Goal: Task Accomplishment & Management: Complete application form

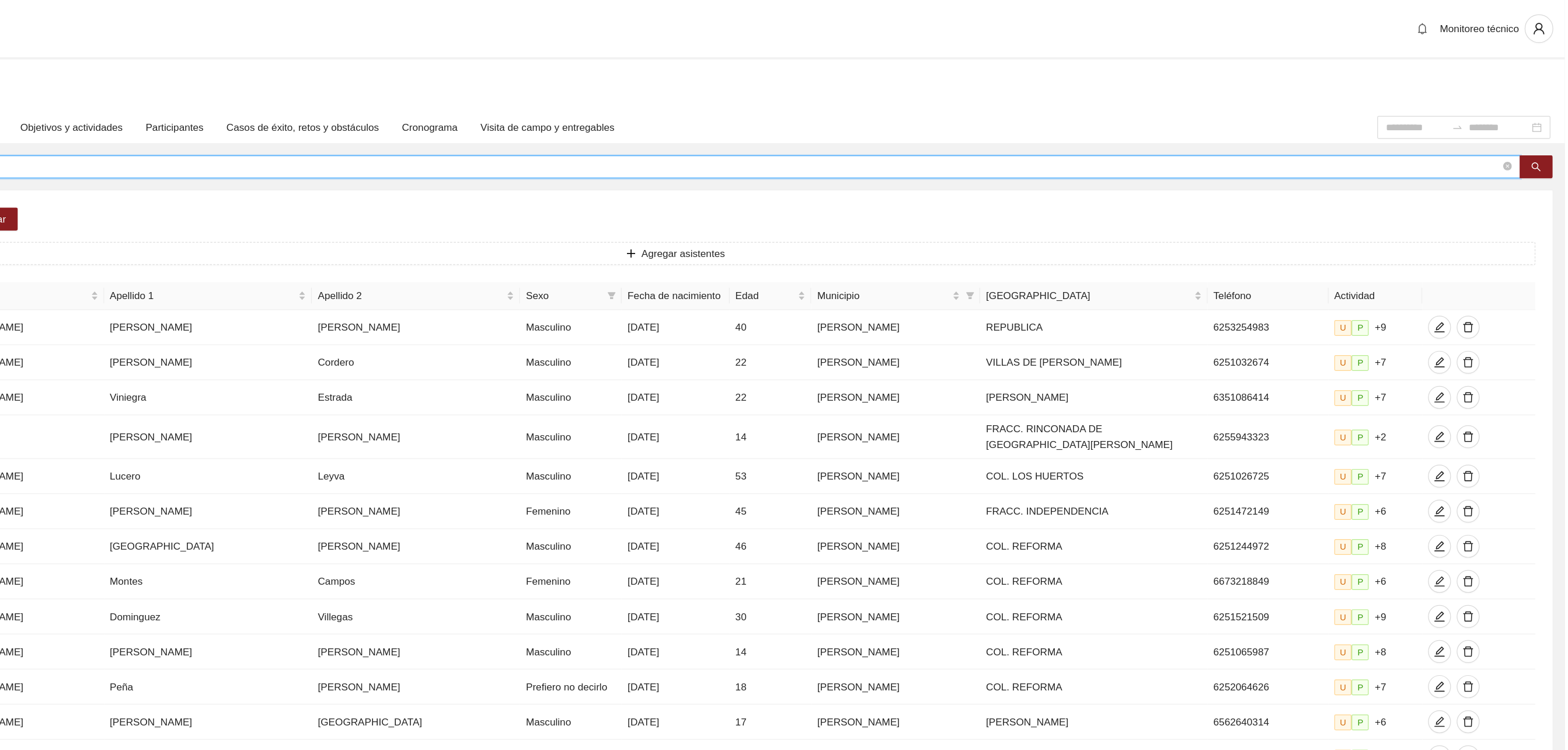
click at [469, 132] on input "**********" at bounding box center [824, 135] width 1383 height 13
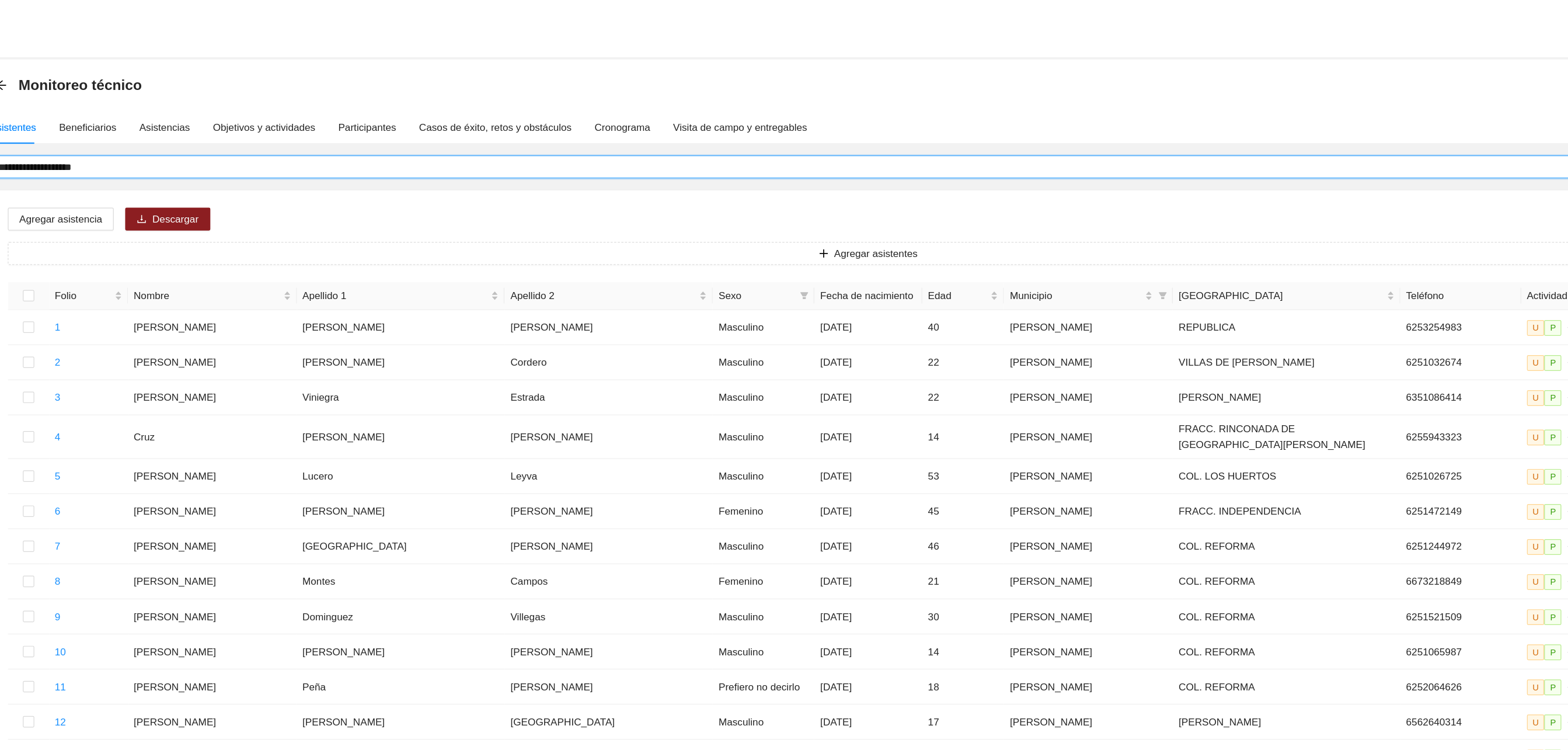
click at [273, 134] on input "**********" at bounding box center [824, 135] width 1383 height 13
type input "*"
type input "**********"
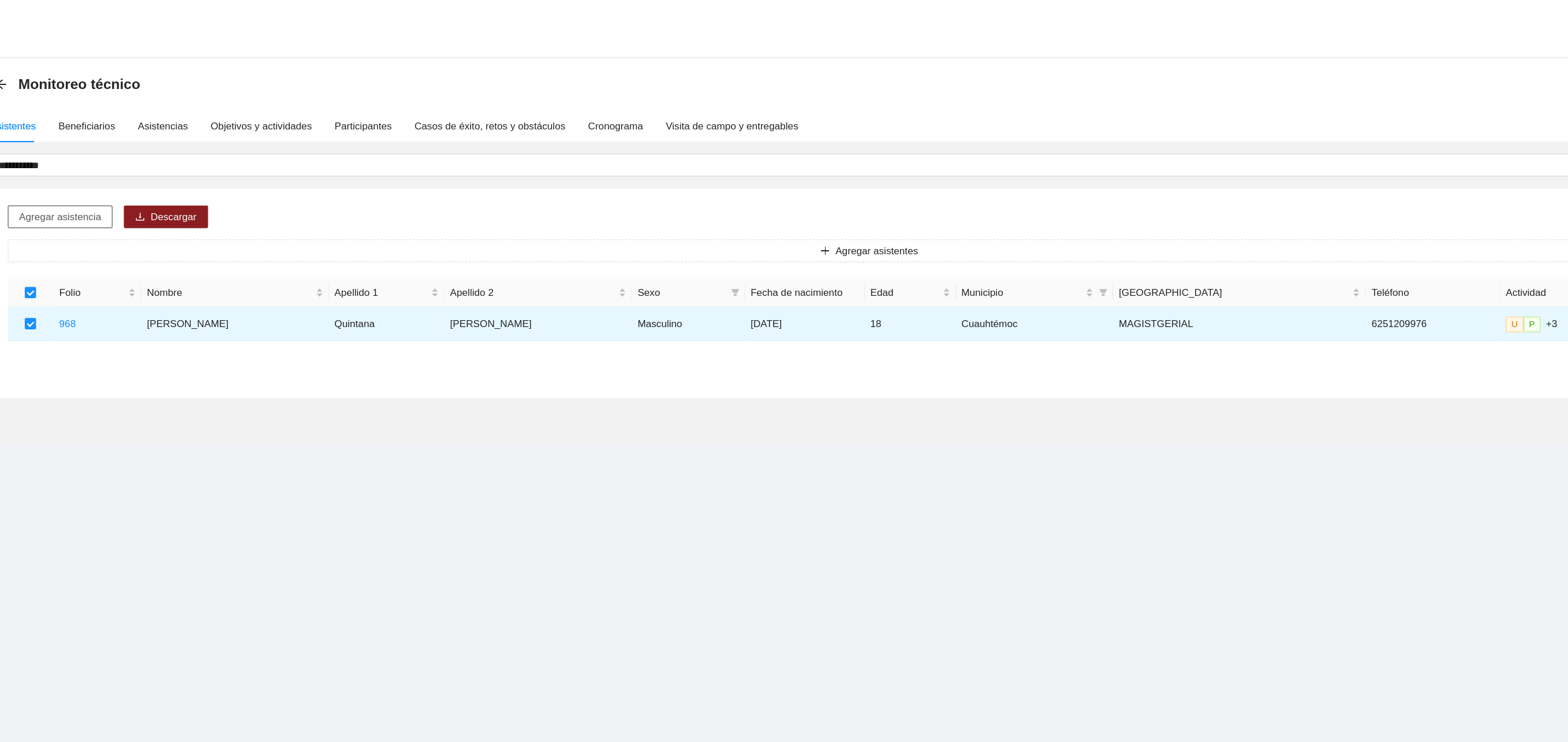
click at [198, 171] on span "Agregar asistencia" at bounding box center [182, 176] width 67 height 13
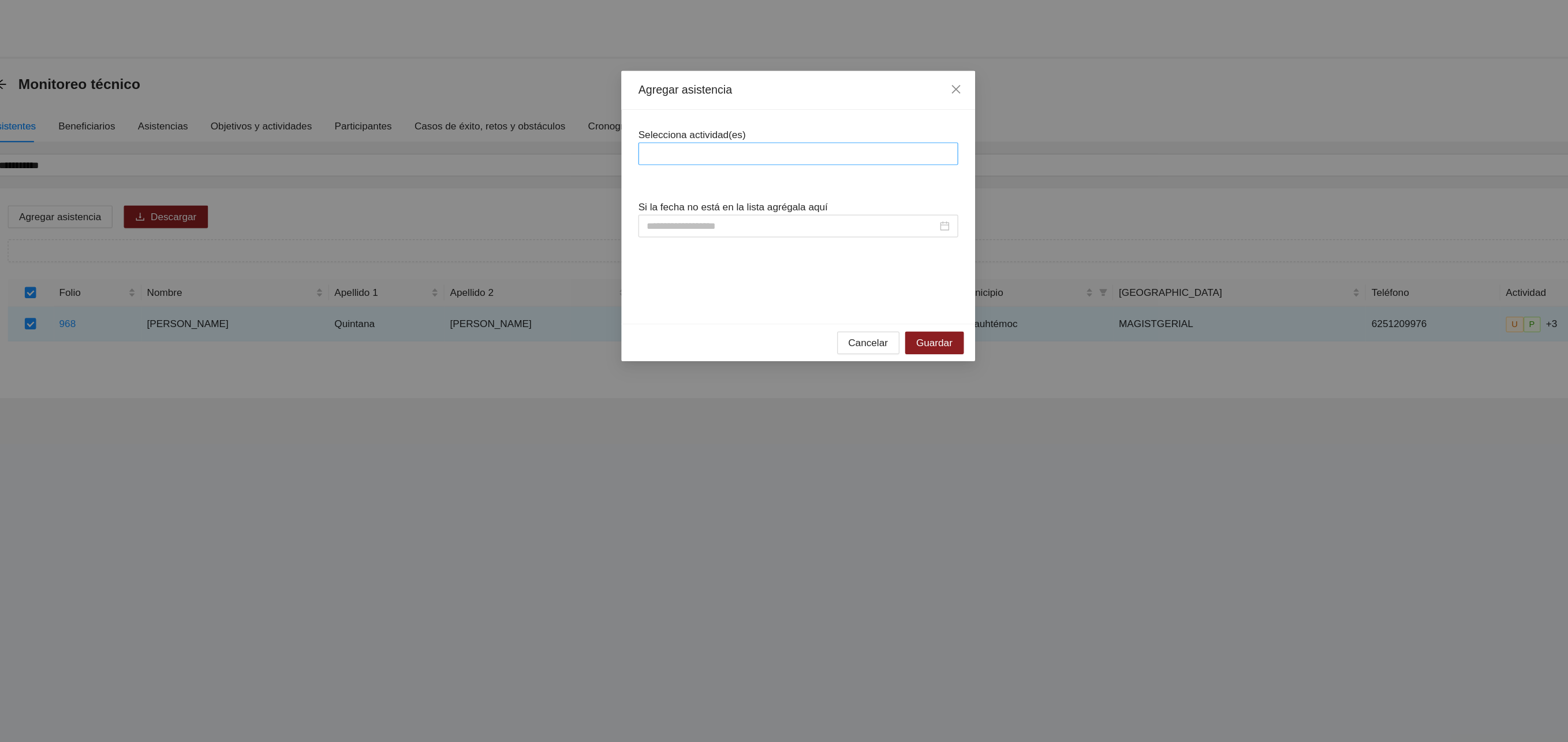
click at [678, 124] on div at bounding box center [783, 125] width 255 height 14
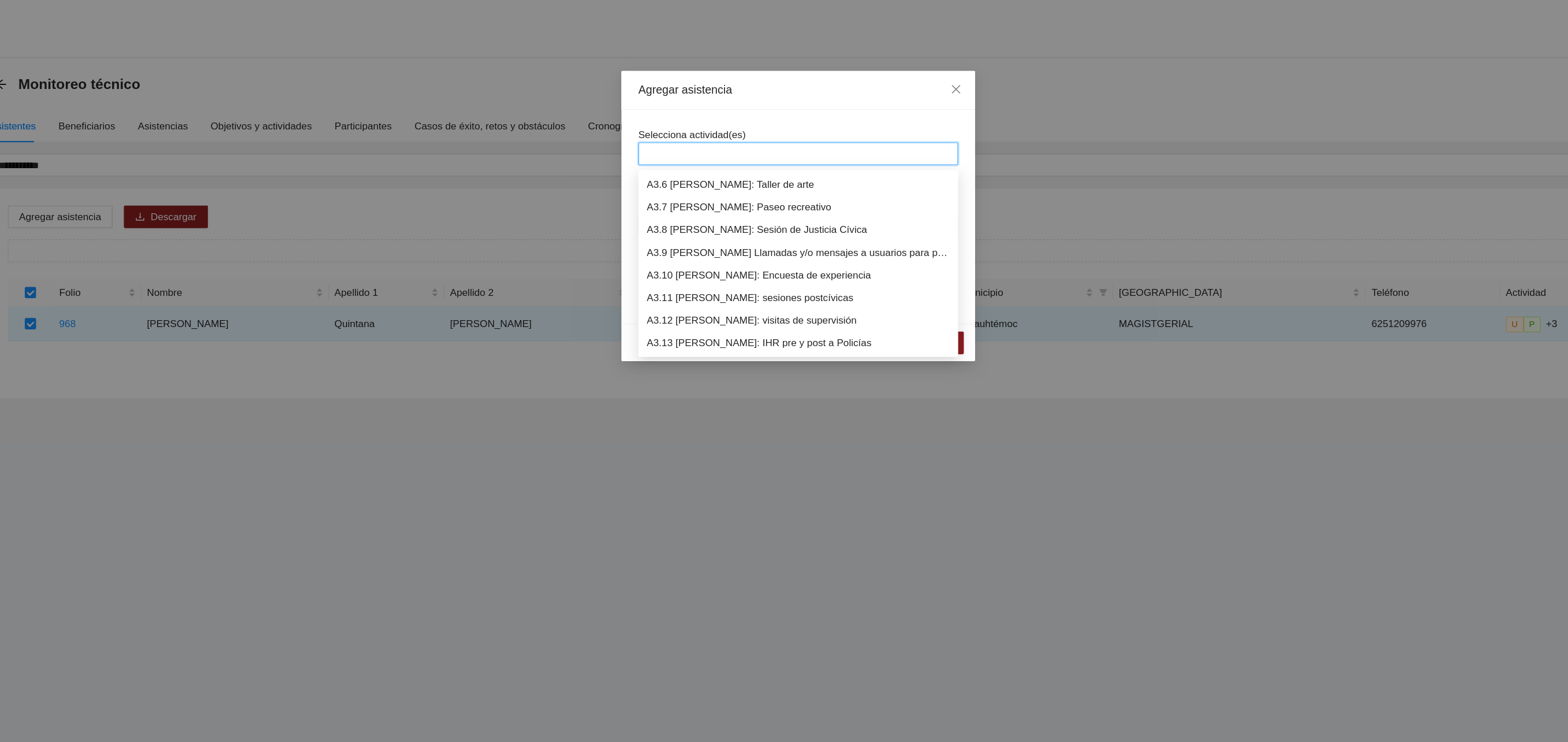
scroll to position [721, 0]
click at [700, 155] on div "A3.9 [PERSON_NAME] Llamadas y/o mensajes a usuarios para programación, seguimie…" at bounding box center [784, 150] width 247 height 13
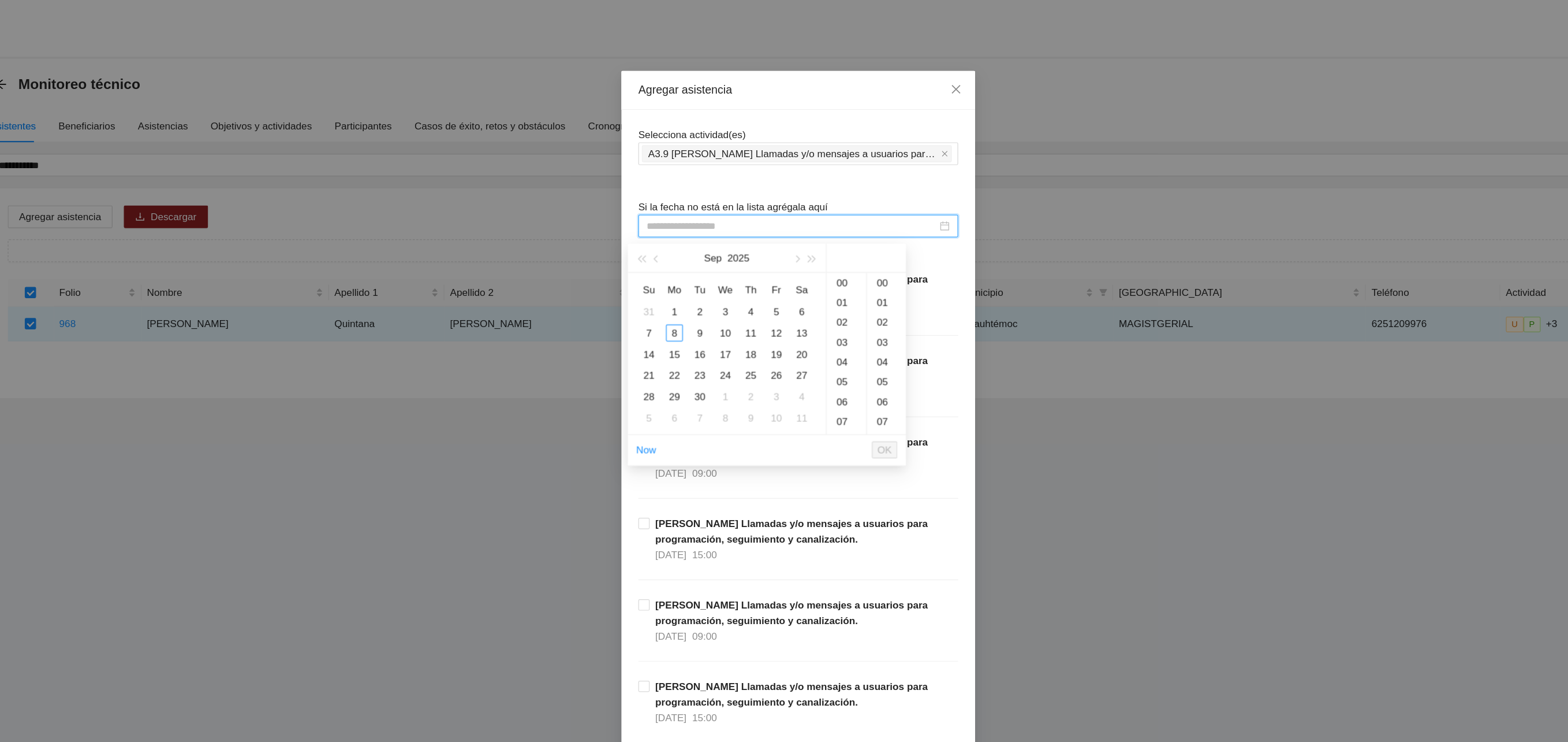
click at [705, 184] on input at bounding box center [779, 184] width 237 height 13
click at [683, 278] on div "8" at bounding box center [683, 271] width 14 height 14
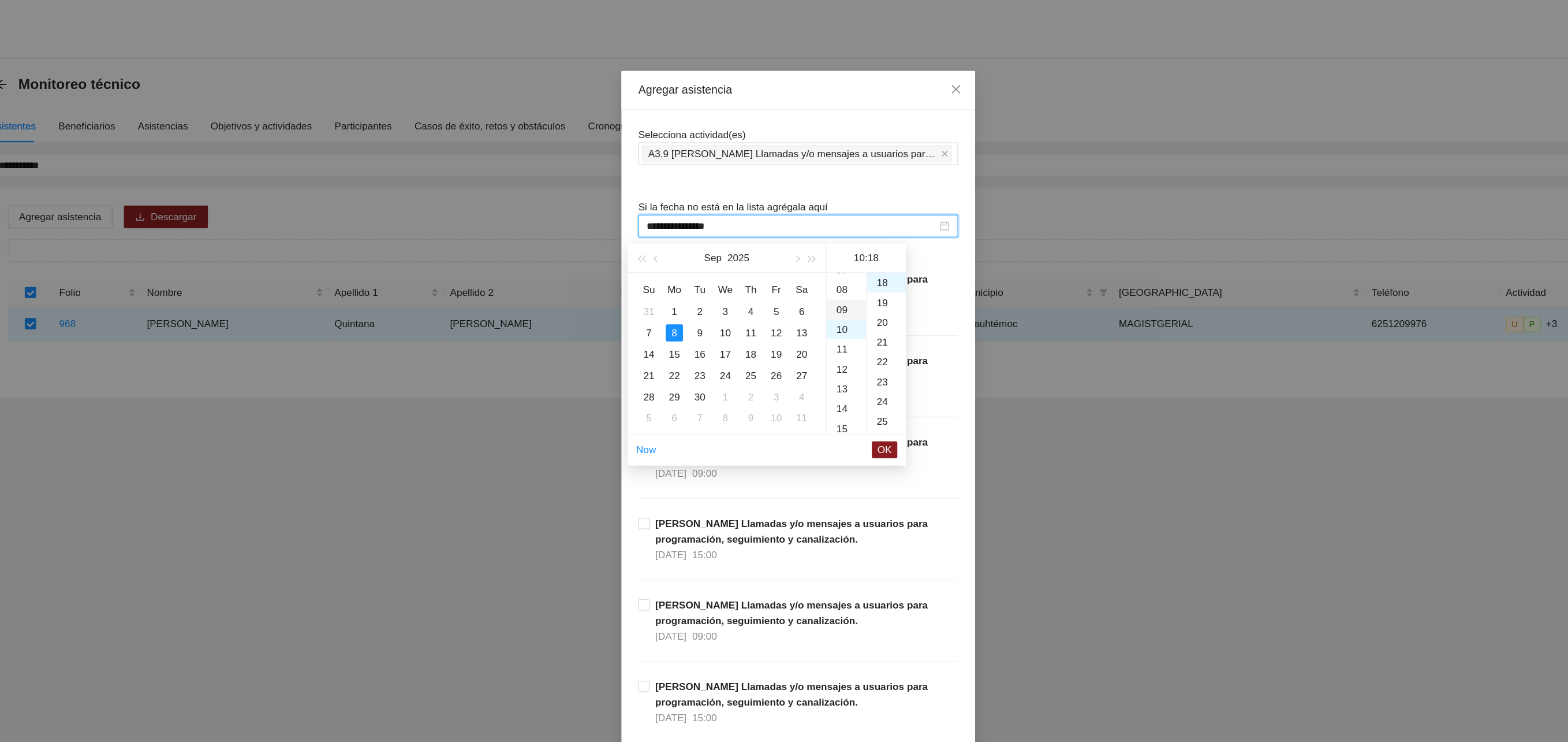
click at [818, 253] on div "09" at bounding box center [823, 252] width 33 height 16
click at [854, 266] on div "20" at bounding box center [856, 262] width 32 height 16
type input "**********"
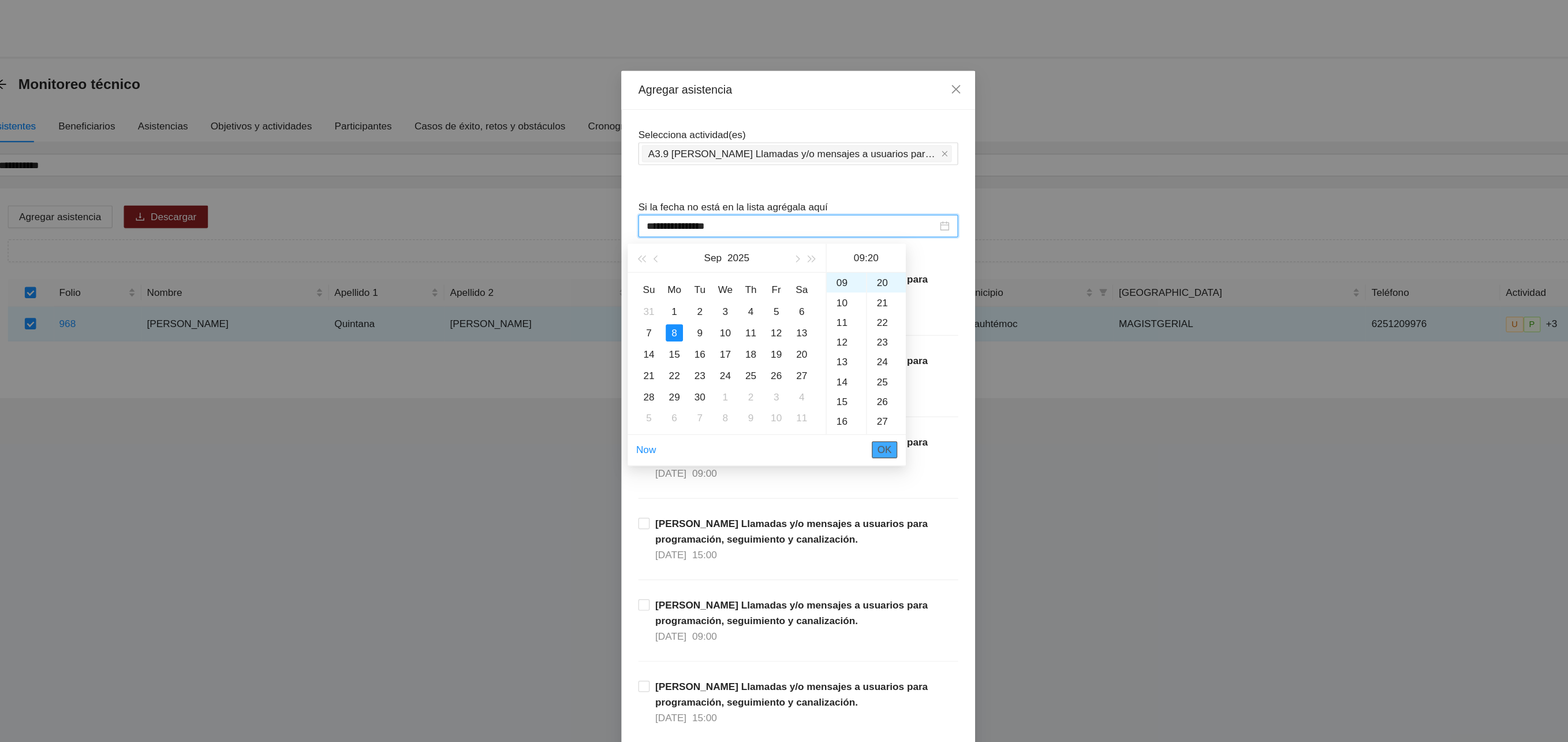
click at [854, 368] on span "OK" at bounding box center [854, 366] width 11 height 13
click at [860, 370] on span "OK" at bounding box center [854, 366] width 11 height 13
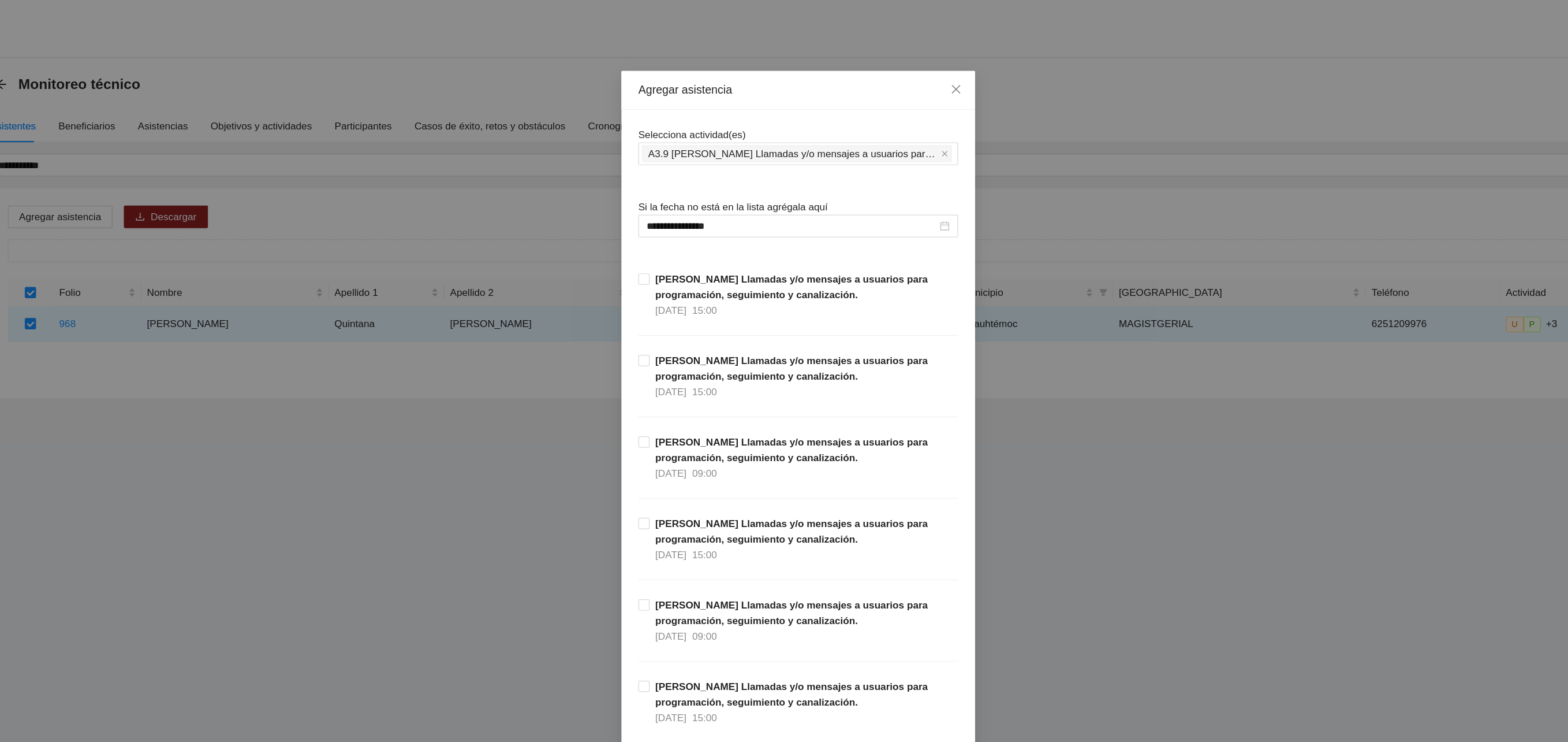
click at [866, 475] on div "Cuauhtémoc Llamadas y/o mensajes a usuarios para programación, seguimiento y ca…" at bounding box center [784, 454] width 261 height 67
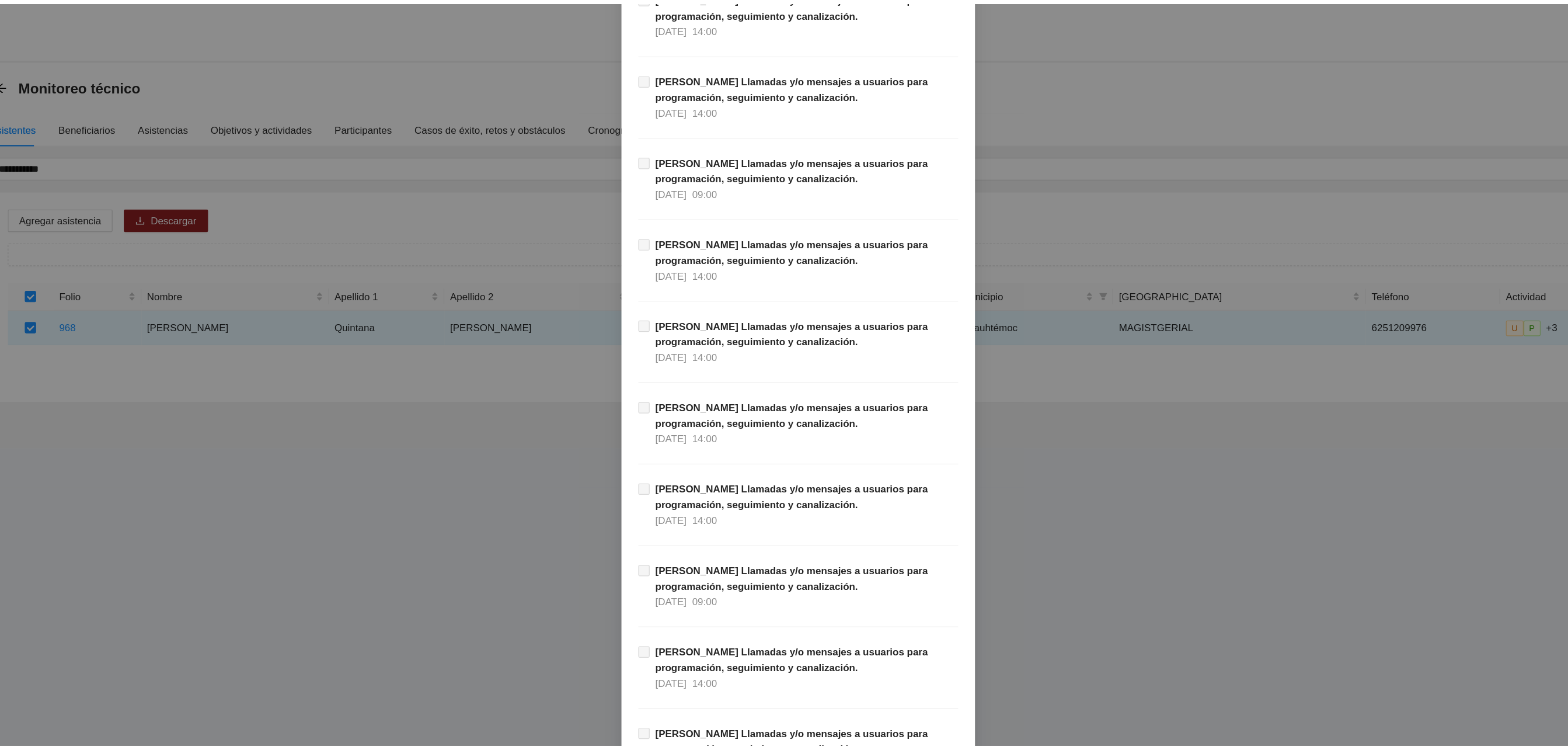
scroll to position [13043, 0]
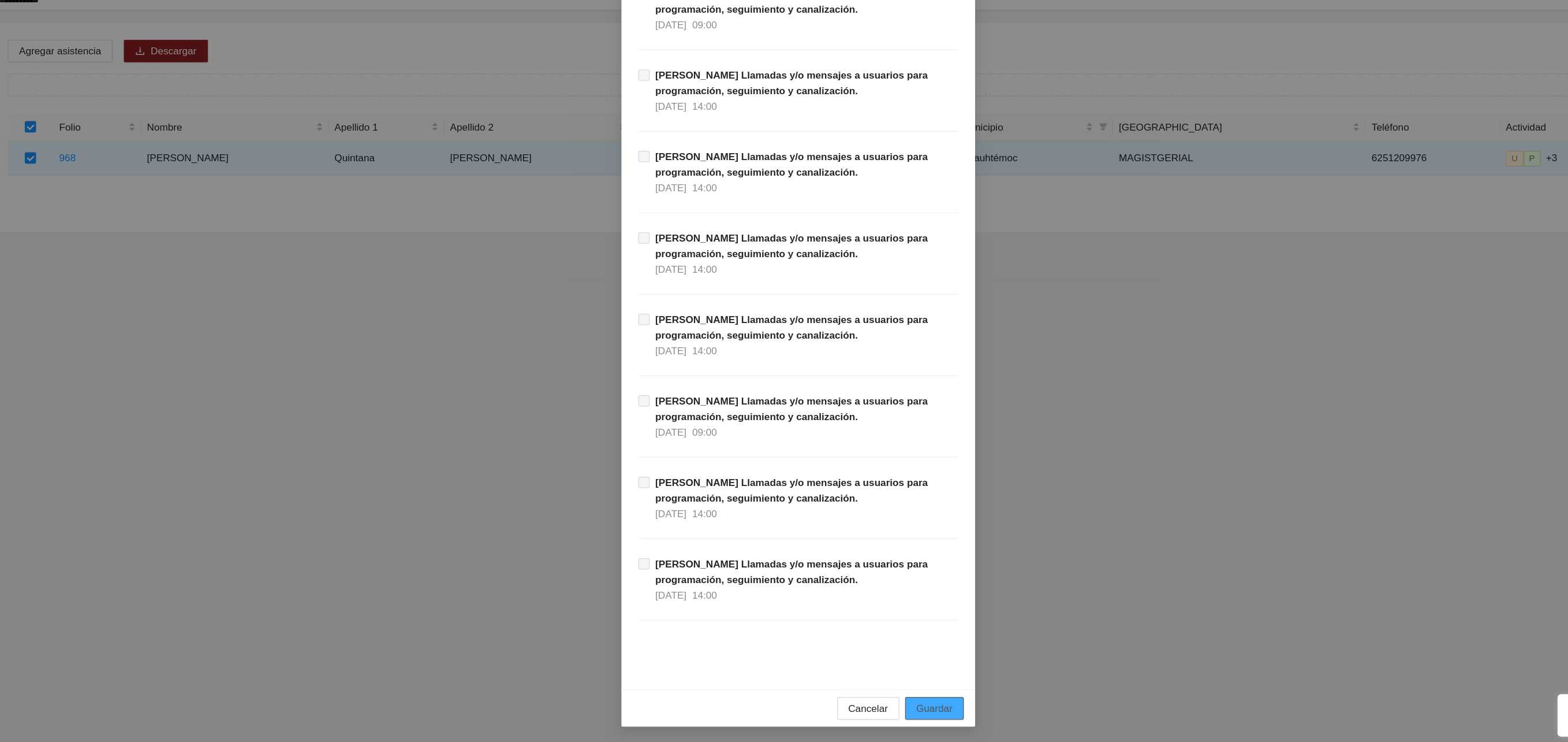
click at [880, 710] on span "Guardar" at bounding box center [894, 712] width 30 height 13
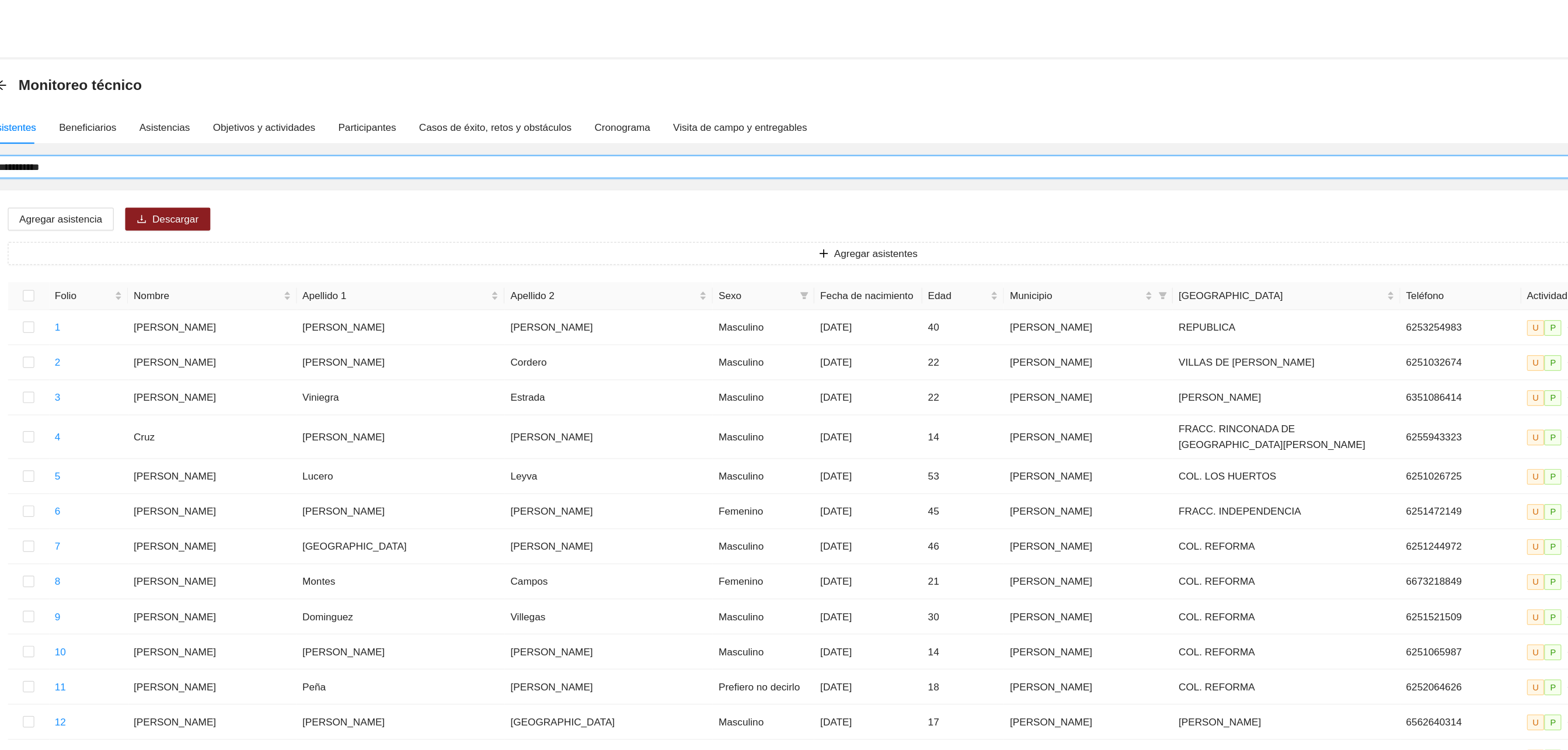
click at [192, 137] on input "**********" at bounding box center [824, 135] width 1383 height 13
type input "*"
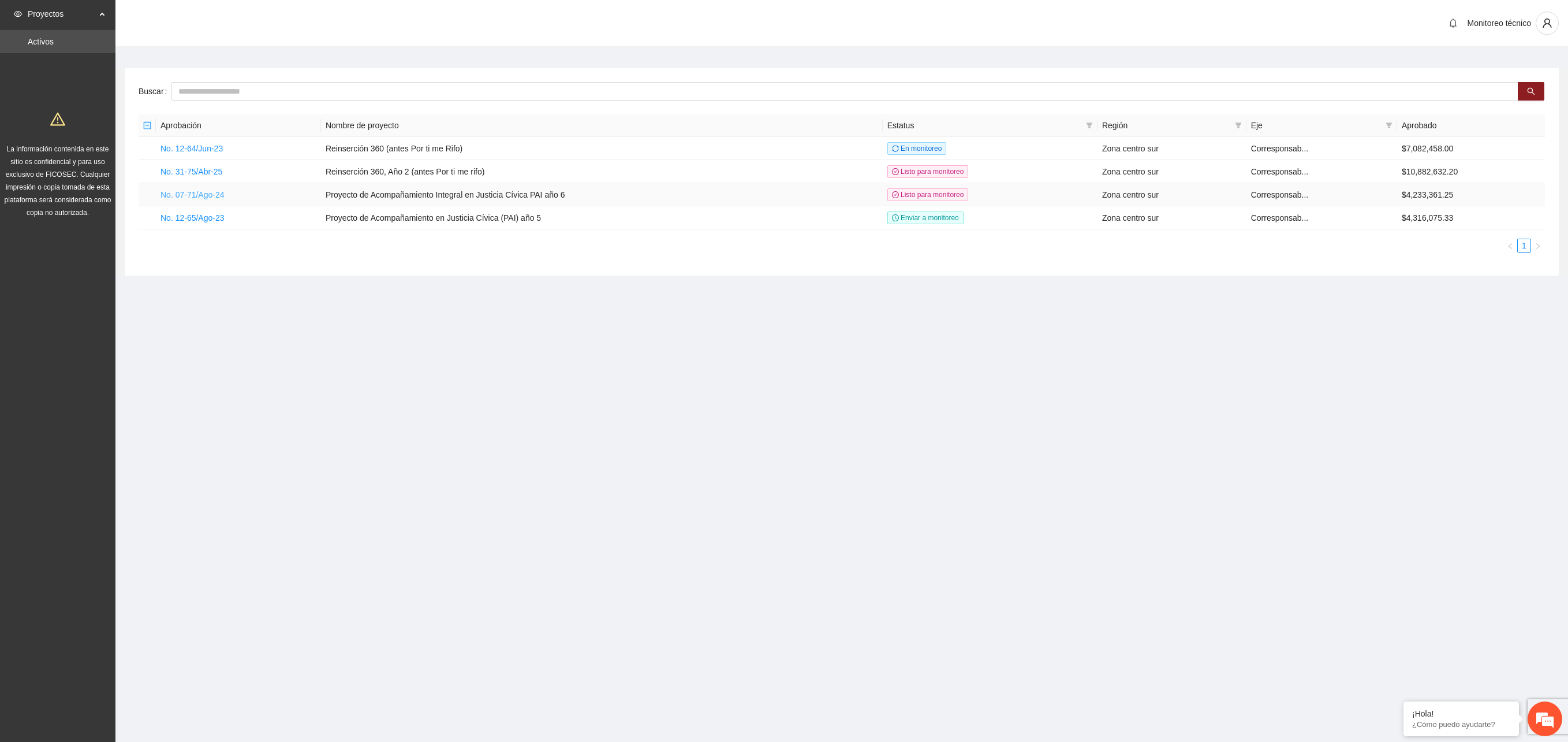
click at [213, 199] on link "No. 07-71/Ago-24" at bounding box center [192, 195] width 64 height 9
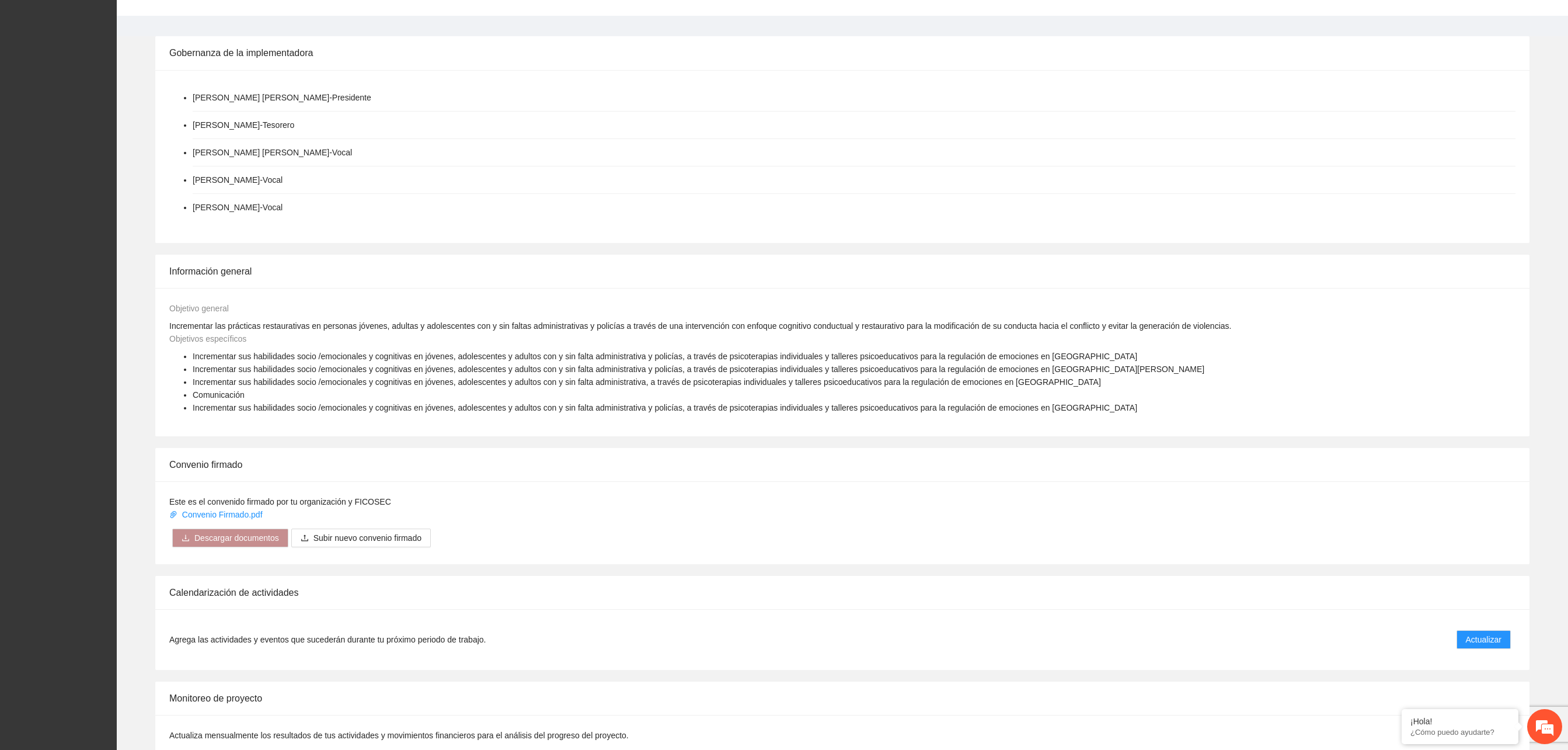
scroll to position [411, 0]
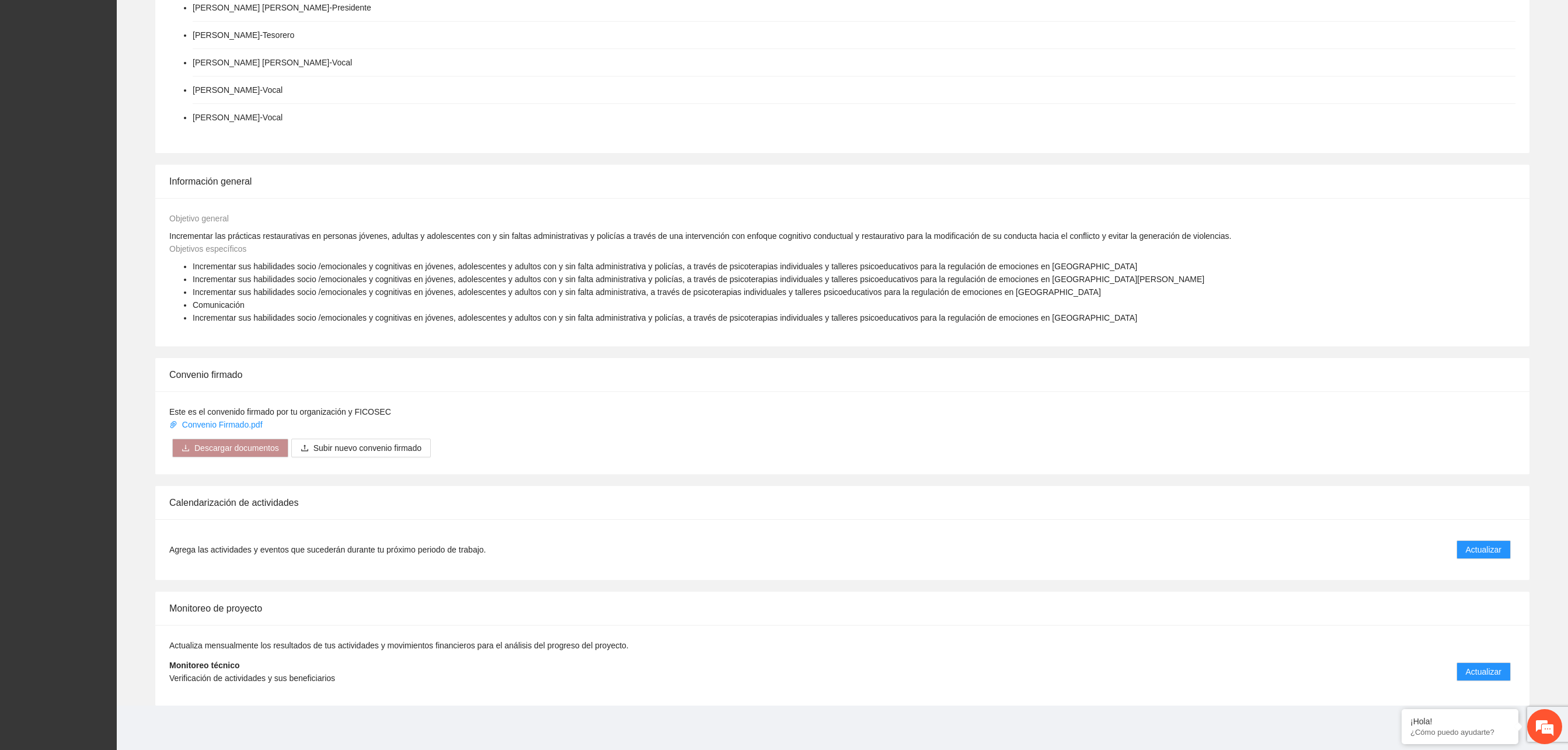
click at [1477, 660] on li "Monitoreo técnico Verificación de actividades y sus beneficiarios Actualizar" at bounding box center [842, 671] width 1346 height 40
click at [1477, 673] on span "Actualizar" at bounding box center [1484, 671] width 36 height 13
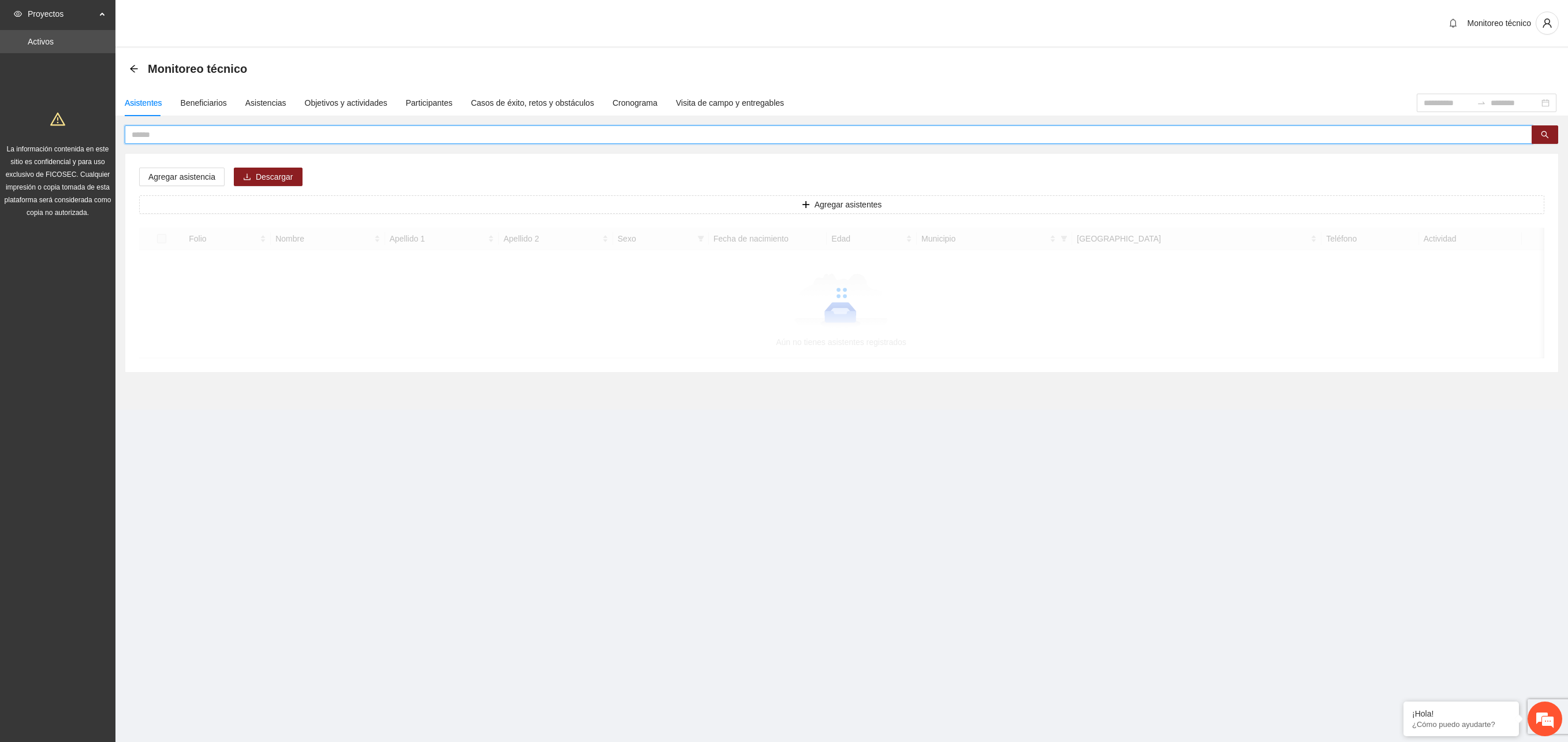
click at [275, 136] on input "text" at bounding box center [823, 134] width 1384 height 13
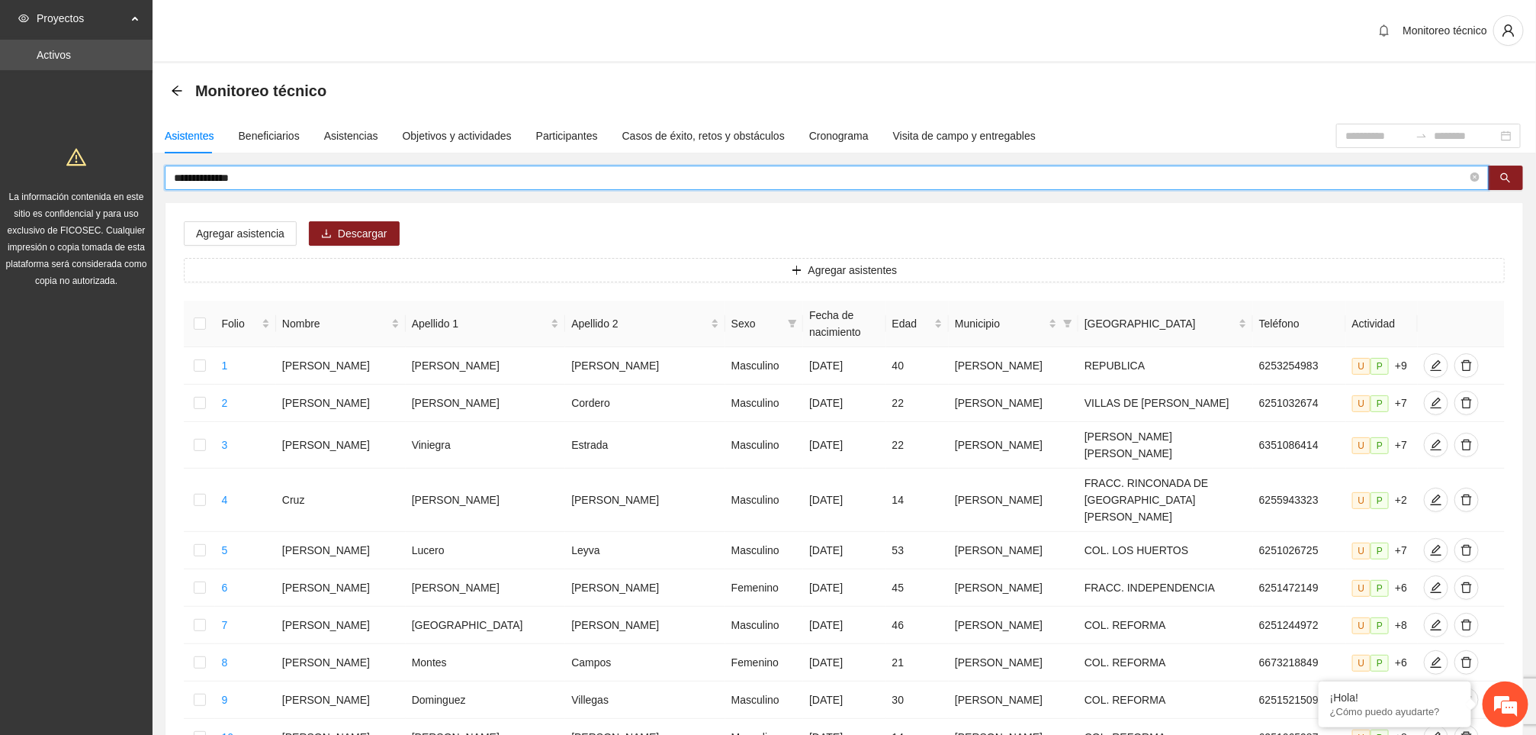
type input "**********"
drag, startPoint x: 1979, startPoint y: 2, endPoint x: 607, endPoint y: 240, distance: 1392.3
click at [607, 240] on div "Agregar asistencia Descargar Agregar asistentes Folio Nombre Apellido 1 Apellid…" at bounding box center [845, 715] width 1358 height 1025
click at [1507, 172] on icon "search" at bounding box center [1506, 177] width 11 height 11
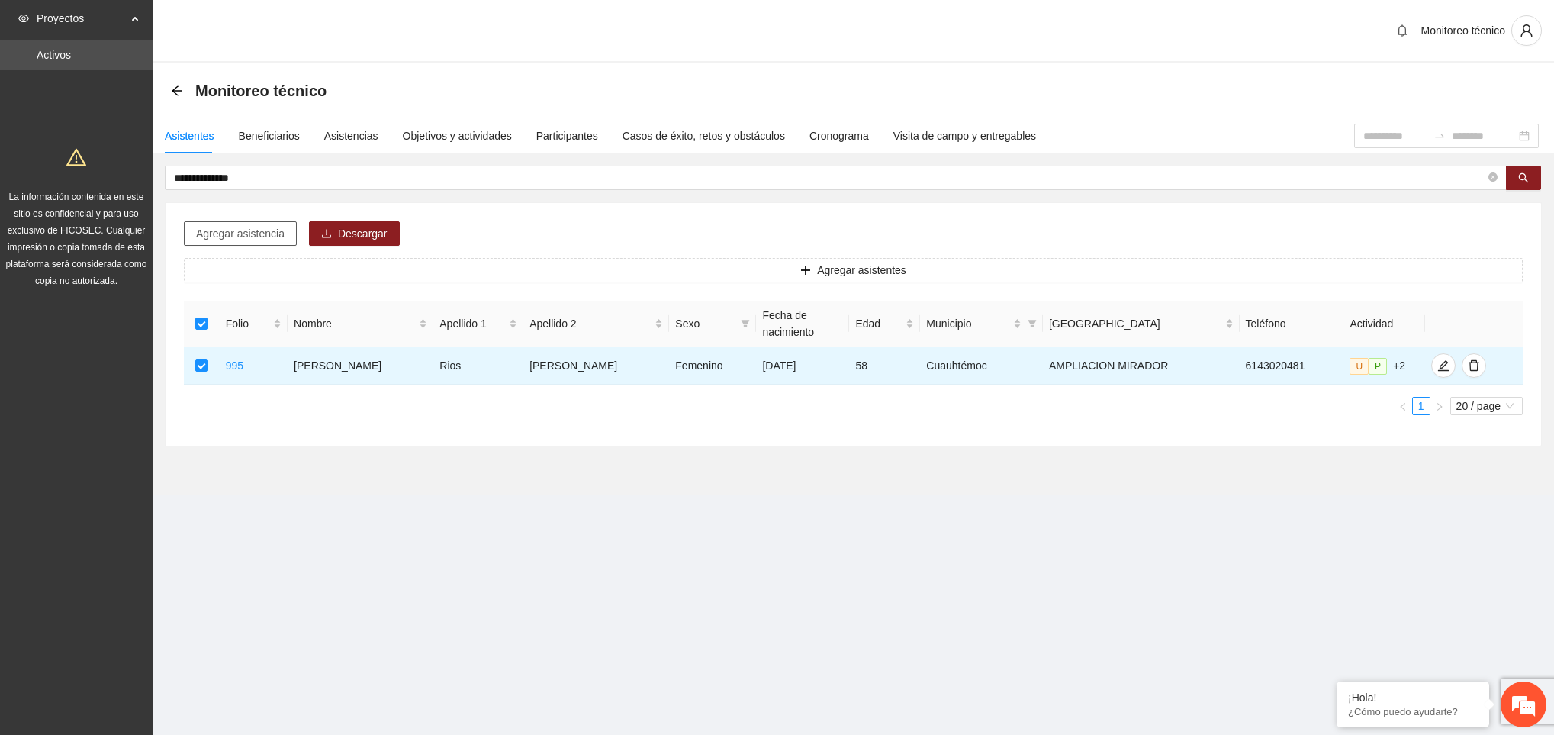
click at [236, 240] on span "Agregar asistencia" at bounding box center [240, 233] width 88 height 17
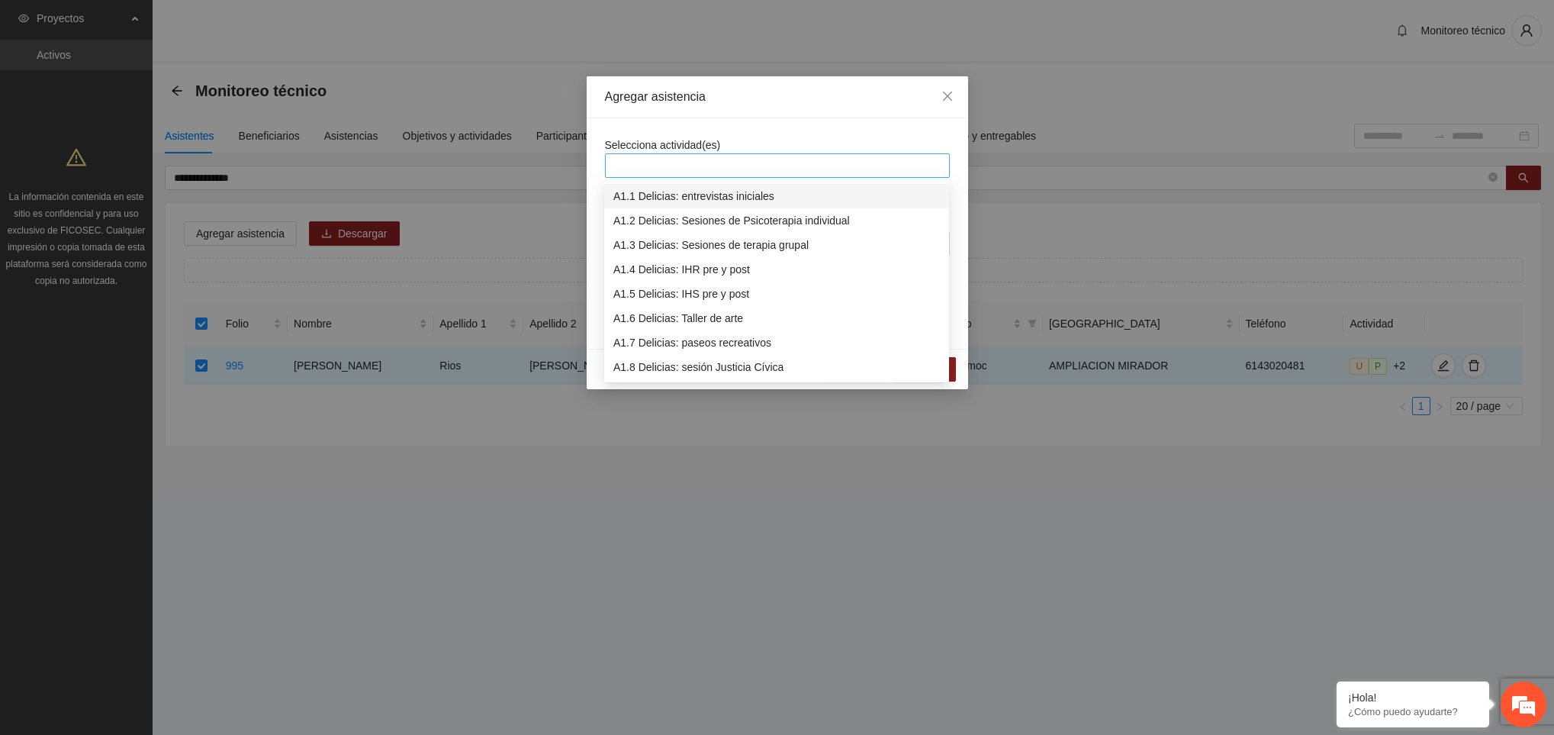
click at [707, 162] on div at bounding box center [777, 165] width 337 height 18
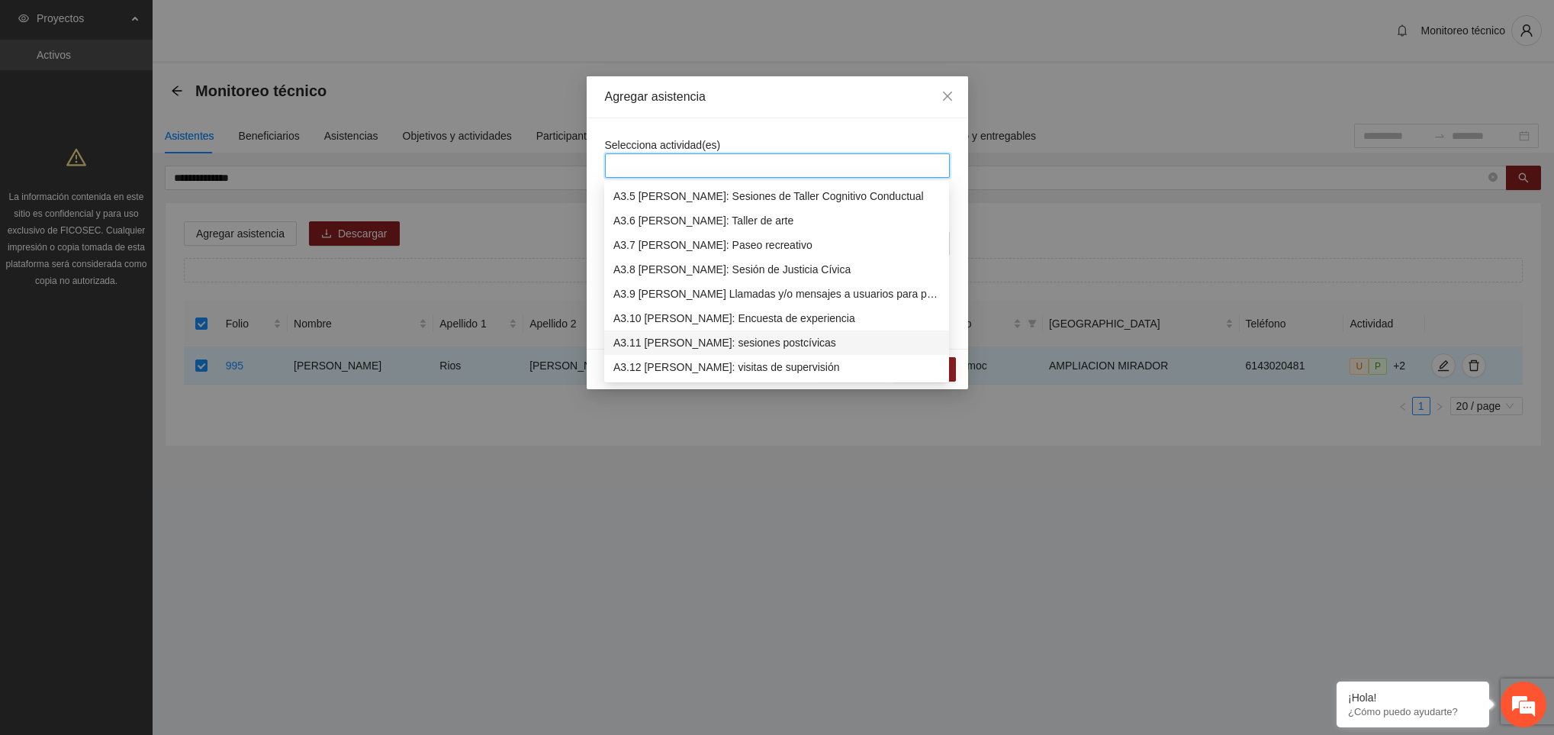
scroll to position [854, 0]
click at [725, 289] on div "A3.9 [PERSON_NAME] Llamadas y/o mensajes a usuarios para programación, seguimie…" at bounding box center [776, 293] width 327 height 17
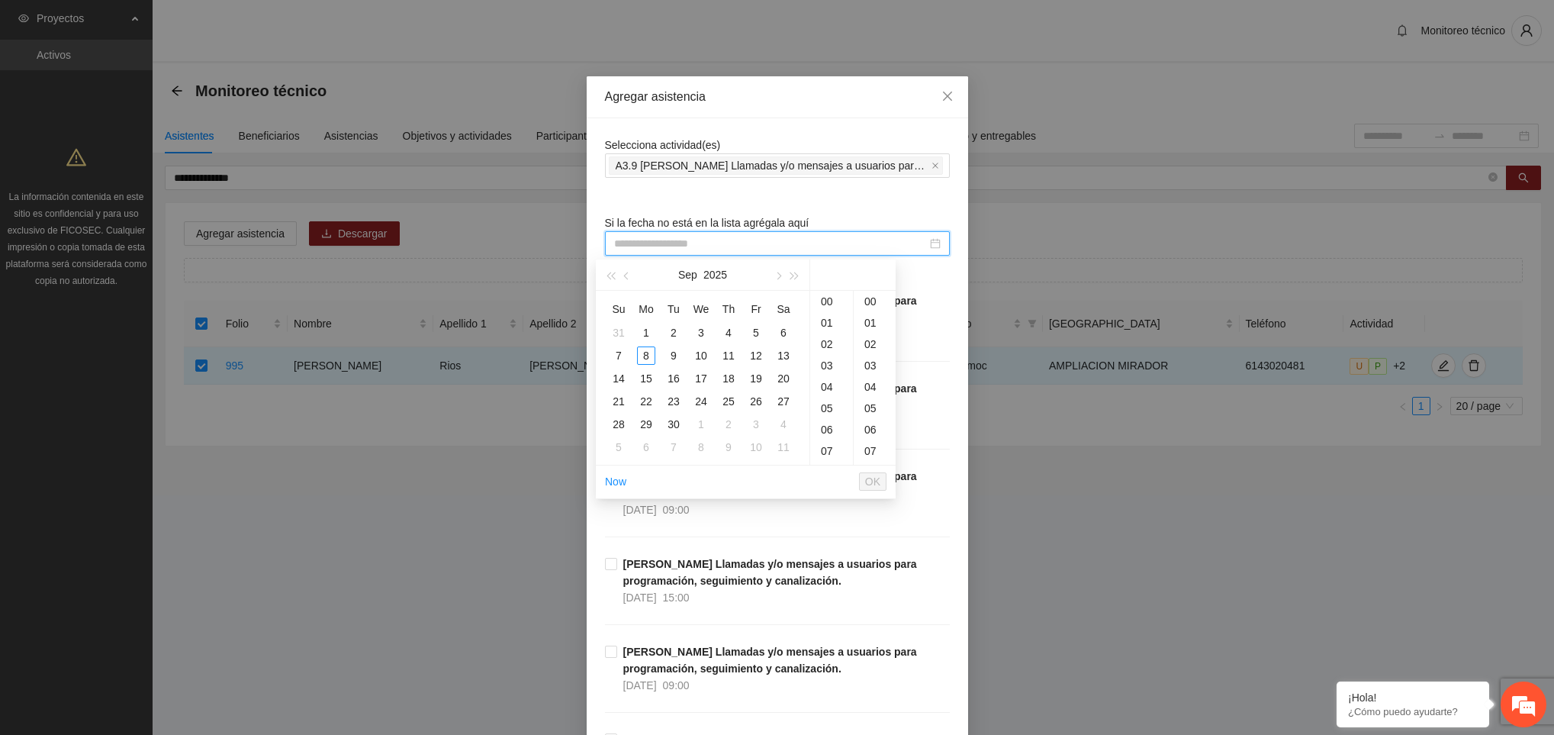
click at [687, 243] on input at bounding box center [770, 243] width 313 height 17
click at [648, 349] on div "8" at bounding box center [646, 355] width 18 height 18
click at [824, 323] on div "09" at bounding box center [831, 325] width 43 height 21
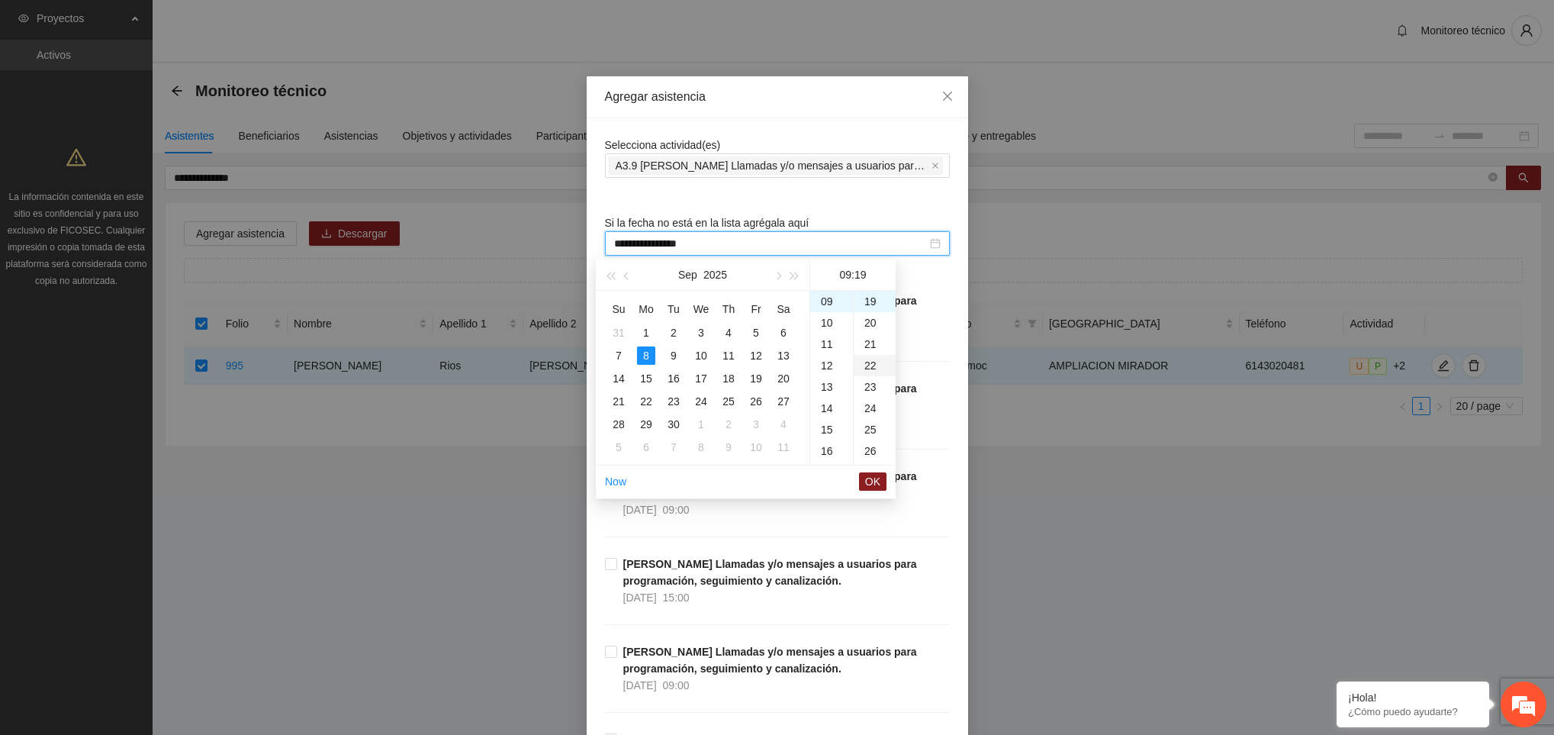
click at [868, 368] on div "22" at bounding box center [875, 365] width 42 height 21
type input "**********"
click at [867, 481] on span "OK" at bounding box center [872, 481] width 15 height 17
click at [875, 481] on span "OK" at bounding box center [872, 481] width 15 height 17
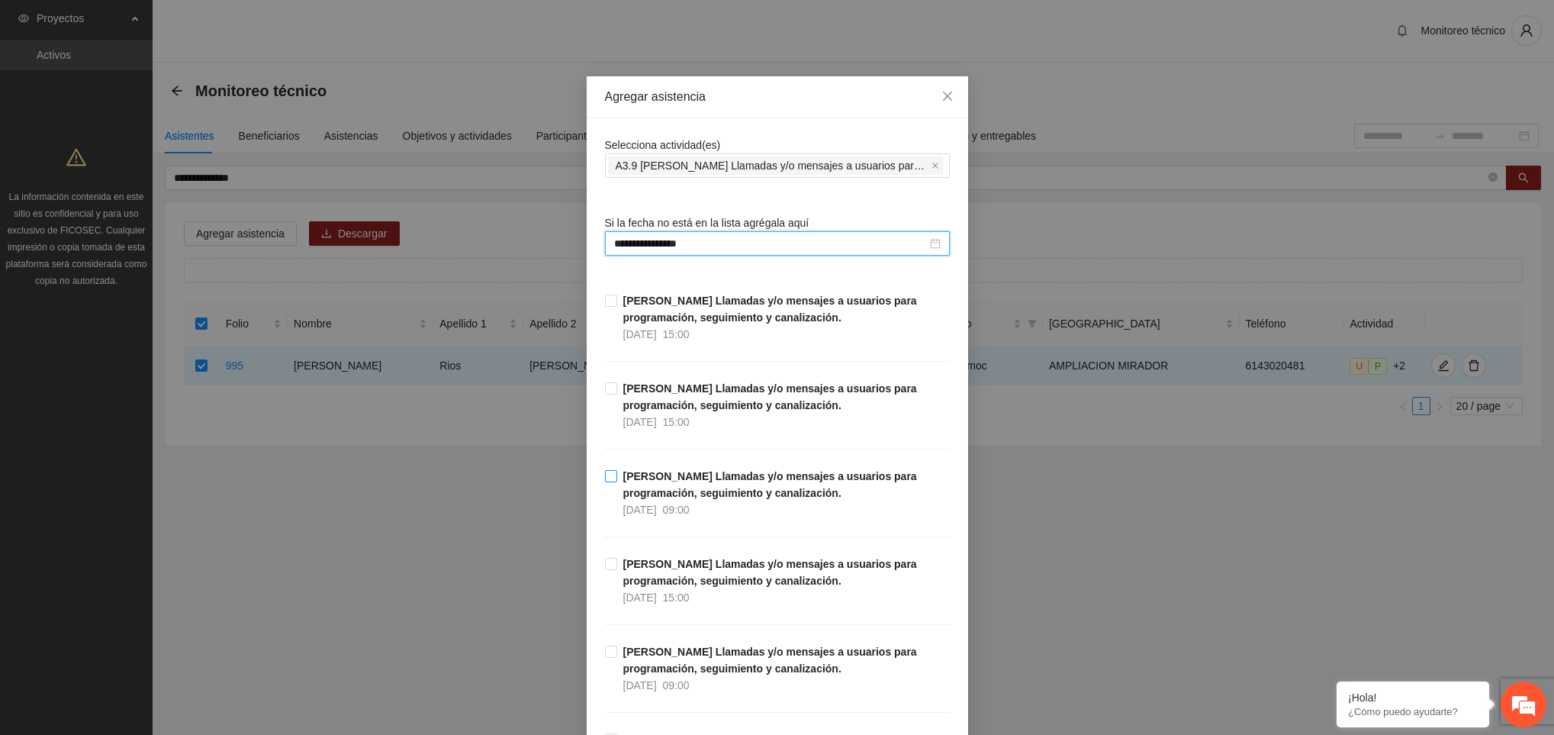
click at [934, 518] on span "[PERSON_NAME] Llamadas y/o mensajes a usuarios para programación, seguimiento y…" at bounding box center [783, 493] width 333 height 50
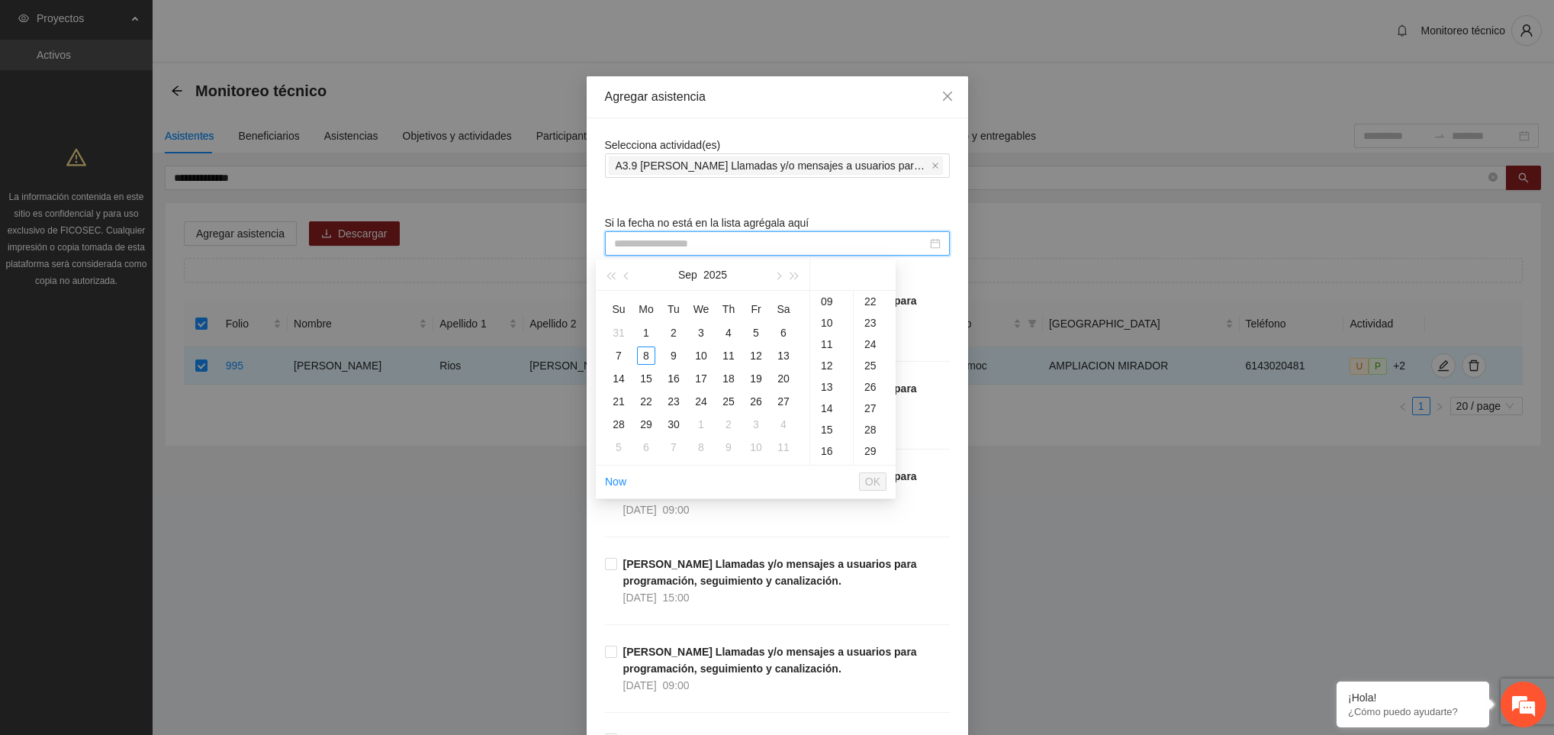
click at [843, 238] on input at bounding box center [770, 243] width 313 height 17
click at [642, 355] on div "8" at bounding box center [646, 355] width 18 height 18
click at [827, 325] on div "09" at bounding box center [831, 325] width 43 height 21
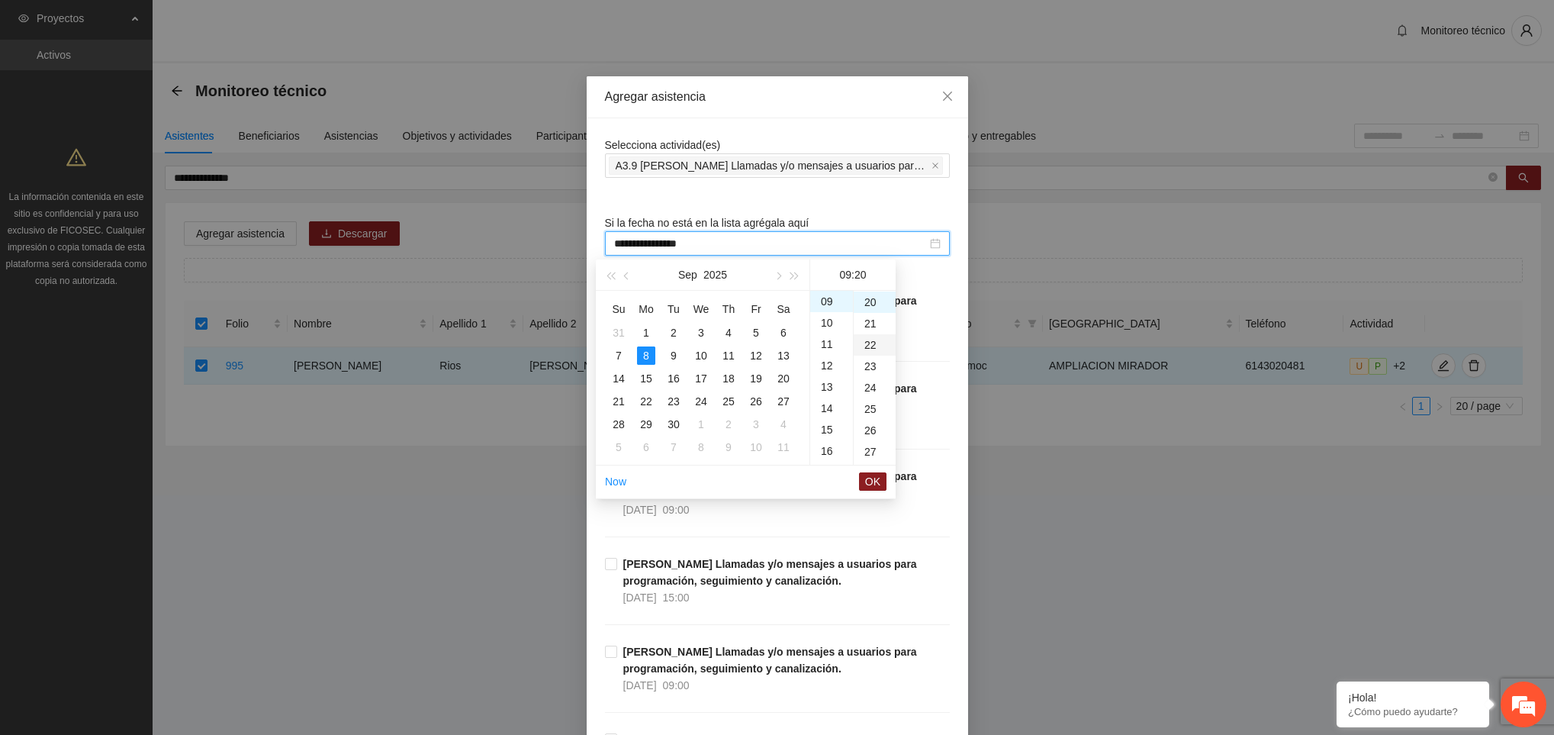
click at [870, 341] on div "22" at bounding box center [875, 344] width 42 height 21
type input "**********"
click at [874, 485] on span "OK" at bounding box center [872, 481] width 15 height 17
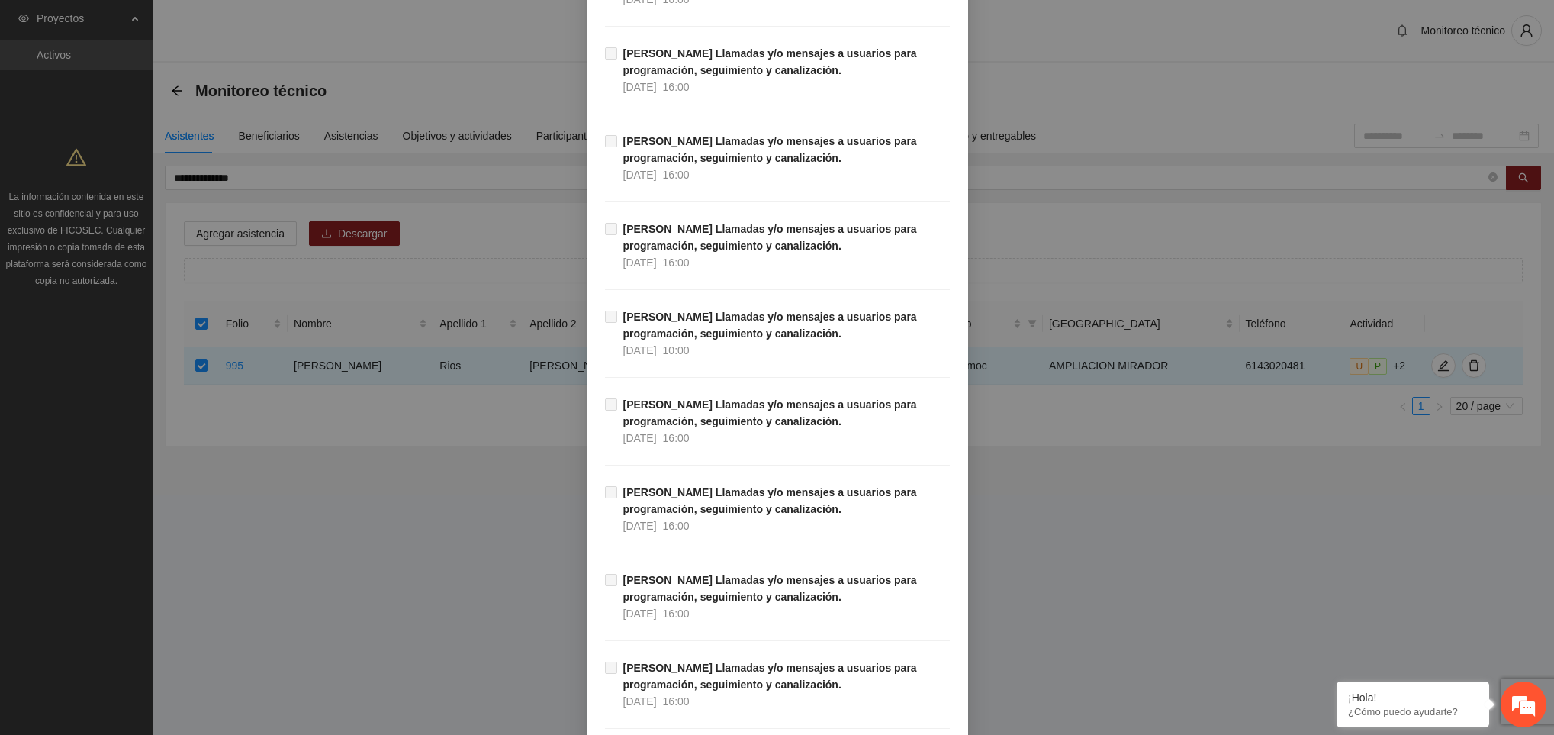
scroll to position [17201, 0]
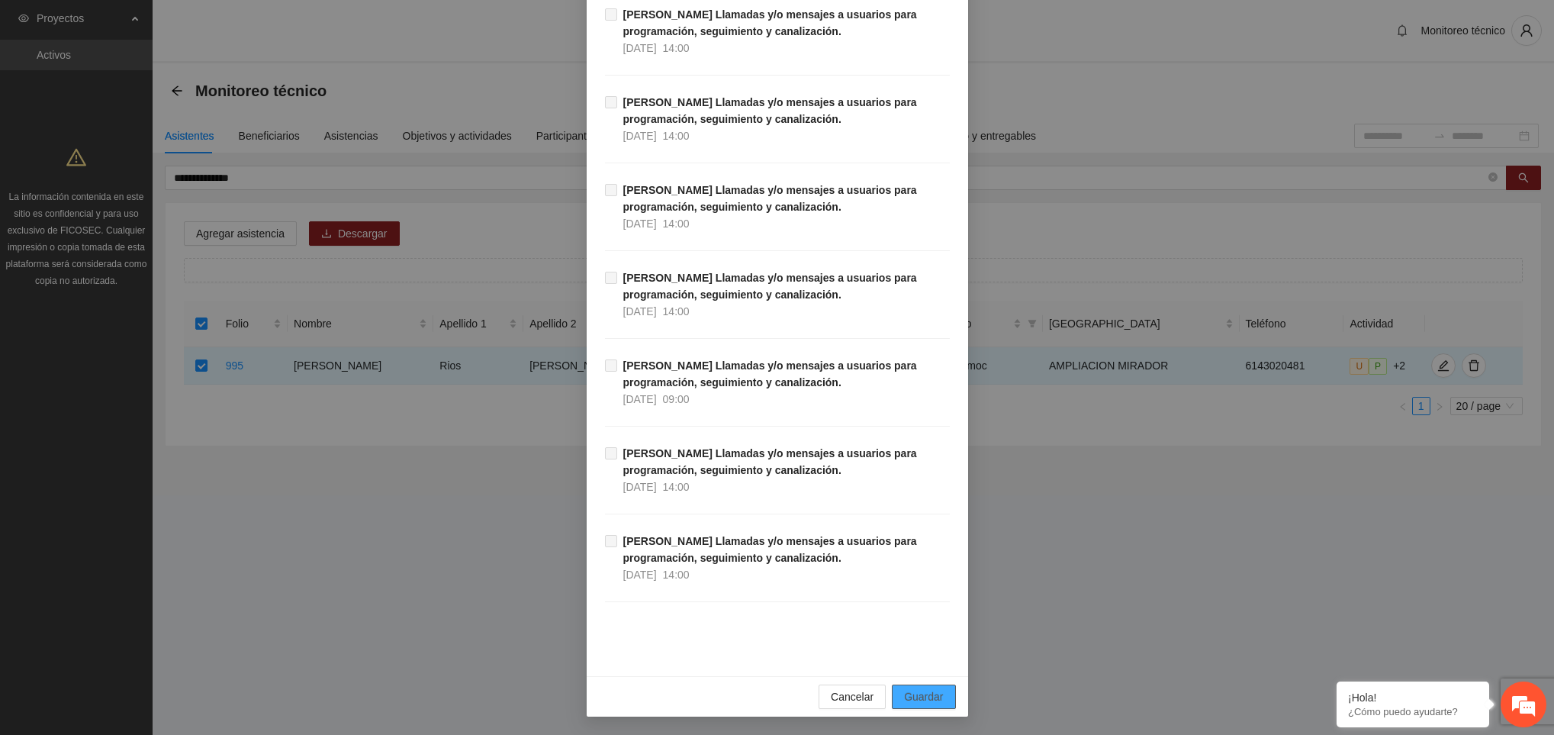
click at [927, 699] on span "Guardar" at bounding box center [923, 696] width 39 height 17
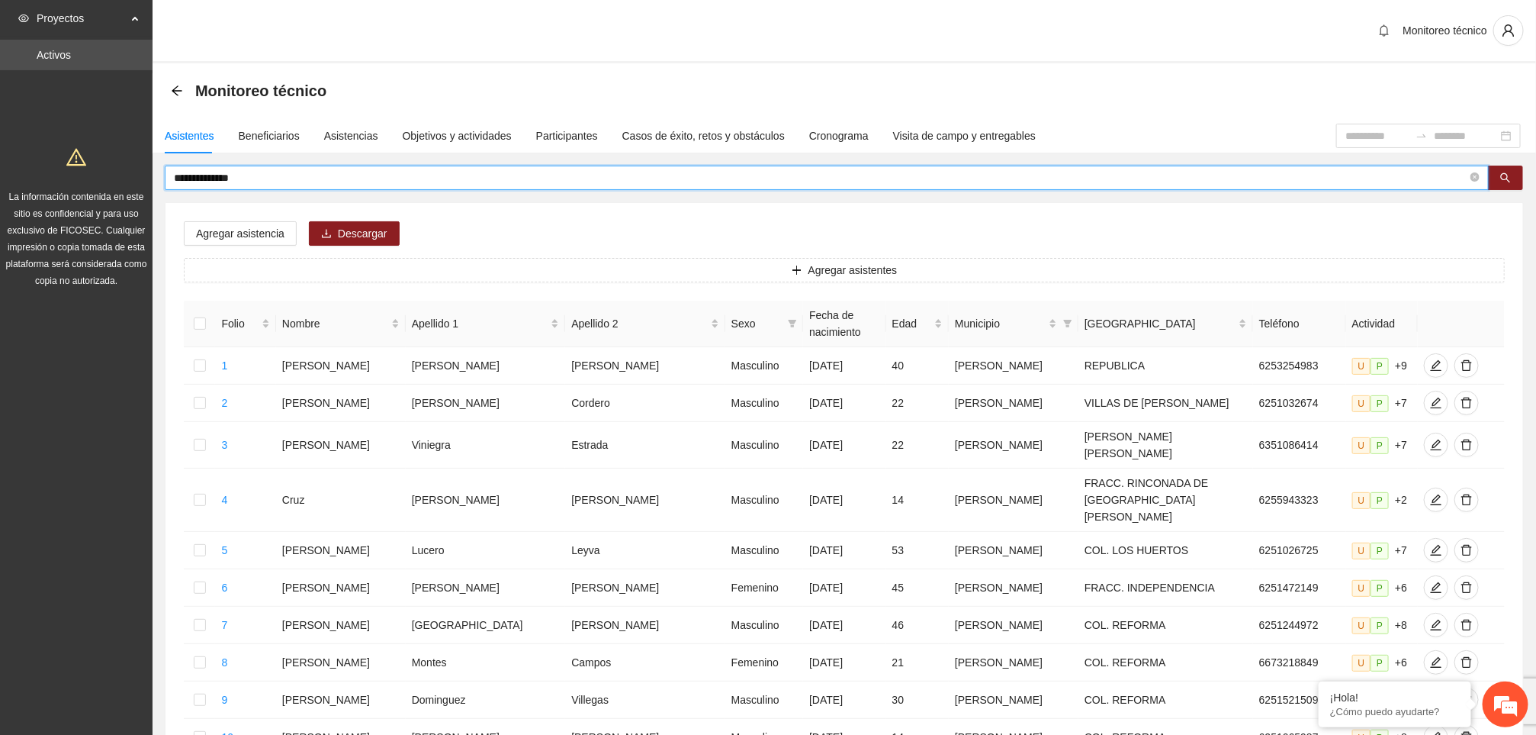
drag, startPoint x: 263, startPoint y: 177, endPoint x: 161, endPoint y: 179, distance: 102.3
click at [161, 179] on div "**********" at bounding box center [845, 697] width 1384 height 1063
type input "**********"
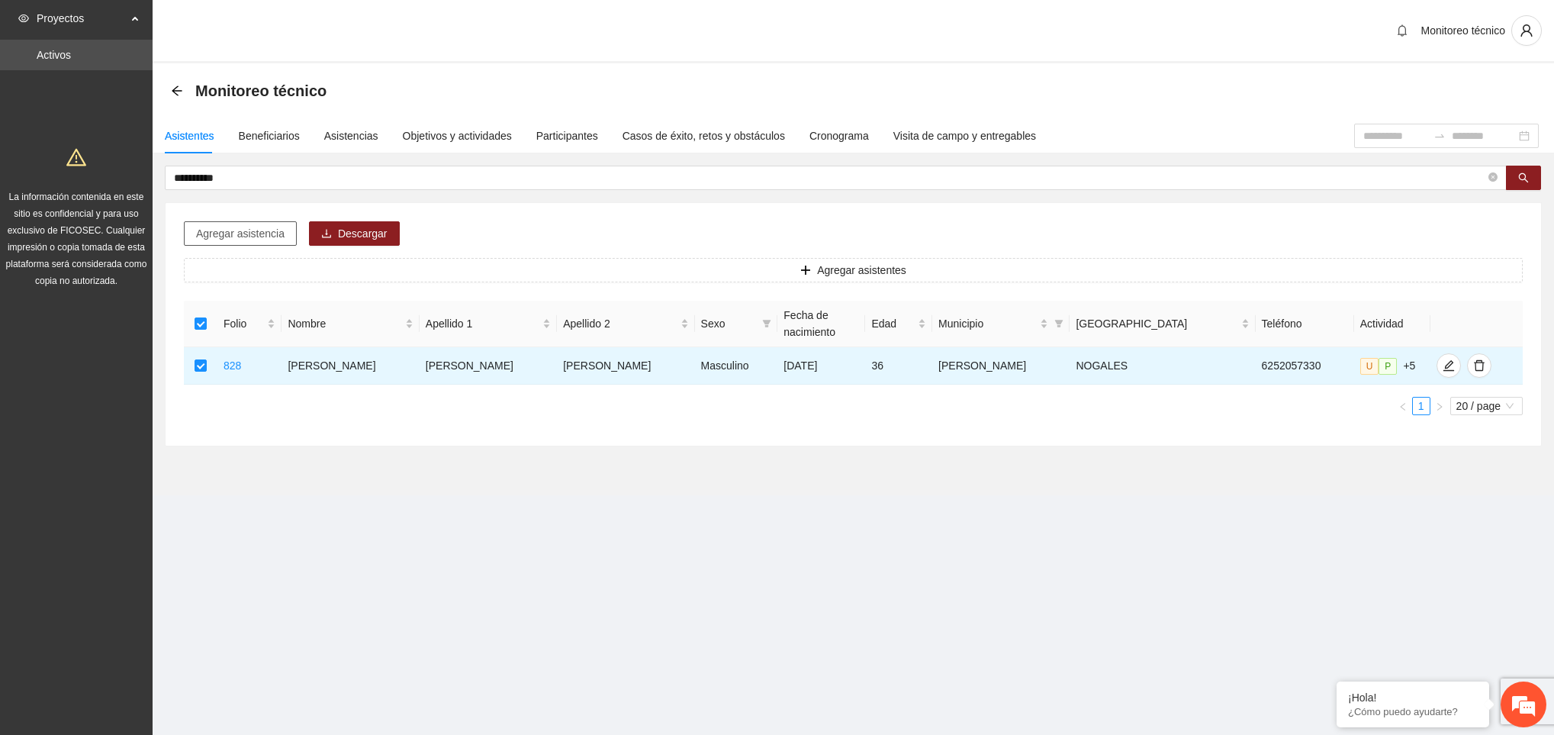
click at [254, 224] on button "Agregar asistencia" at bounding box center [240, 233] width 113 height 24
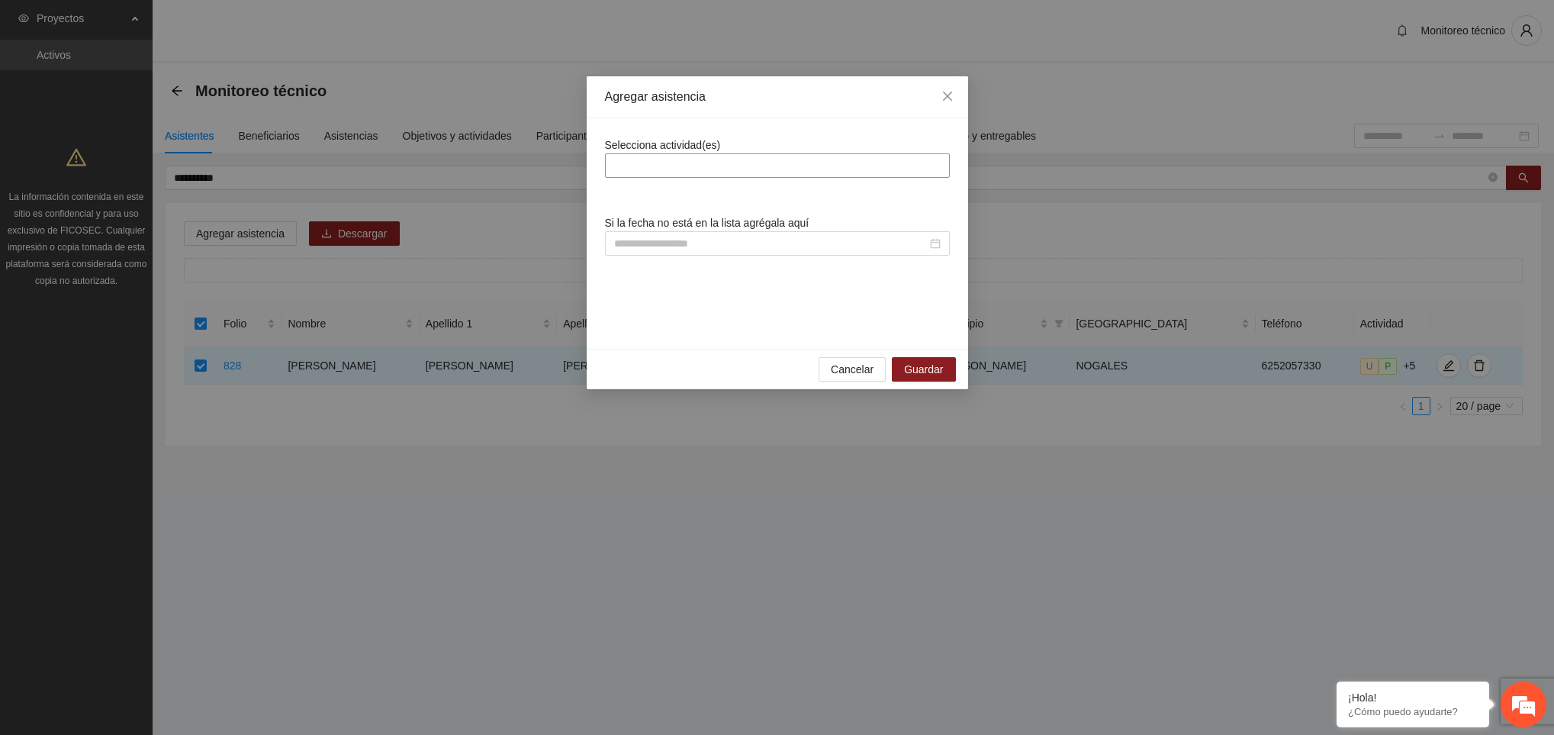
click at [690, 158] on div at bounding box center [777, 165] width 337 height 18
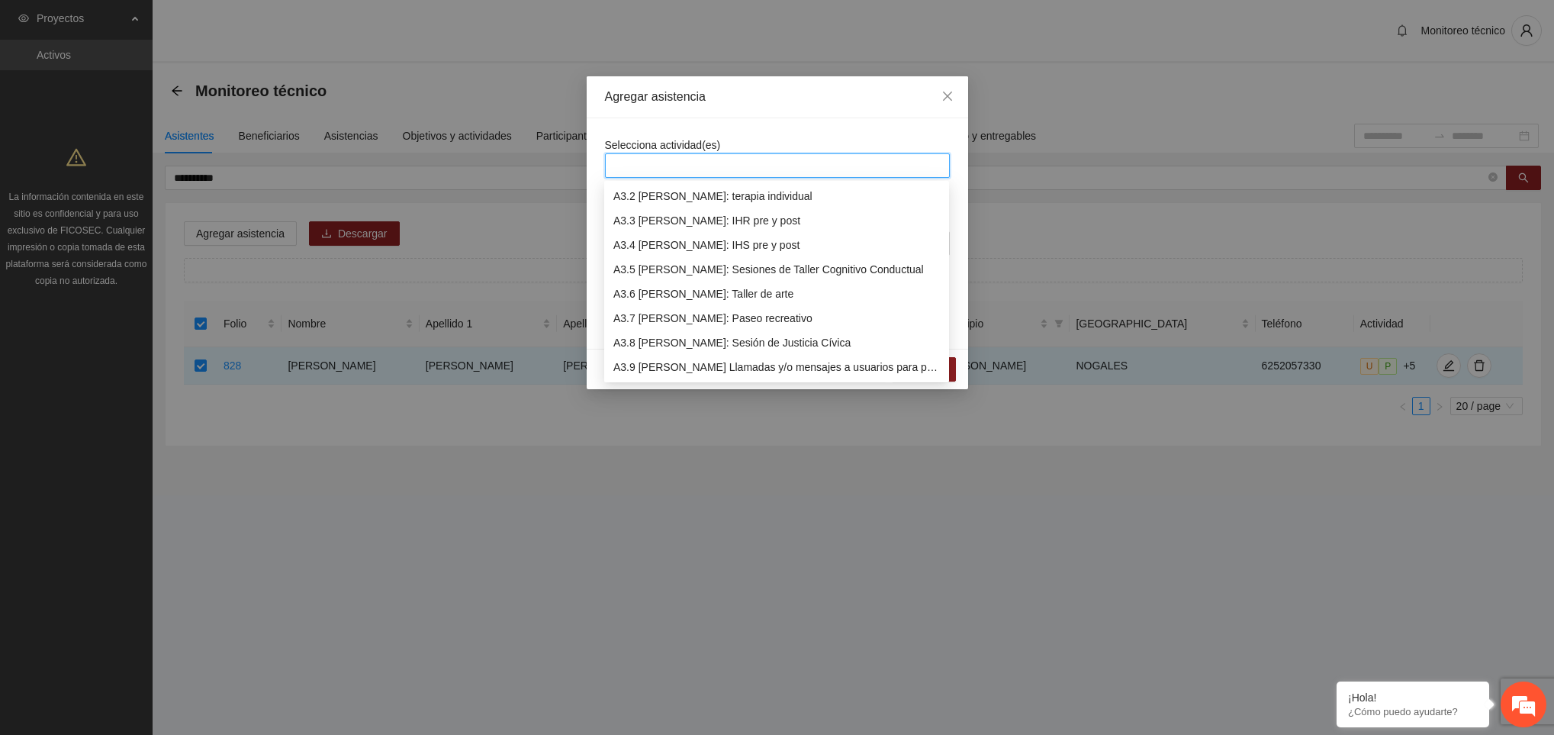
scroll to position [806, 0]
click at [731, 344] on div "A3.9 [PERSON_NAME] Llamadas y/o mensajes a usuarios para programación, seguimie…" at bounding box center [776, 342] width 327 height 17
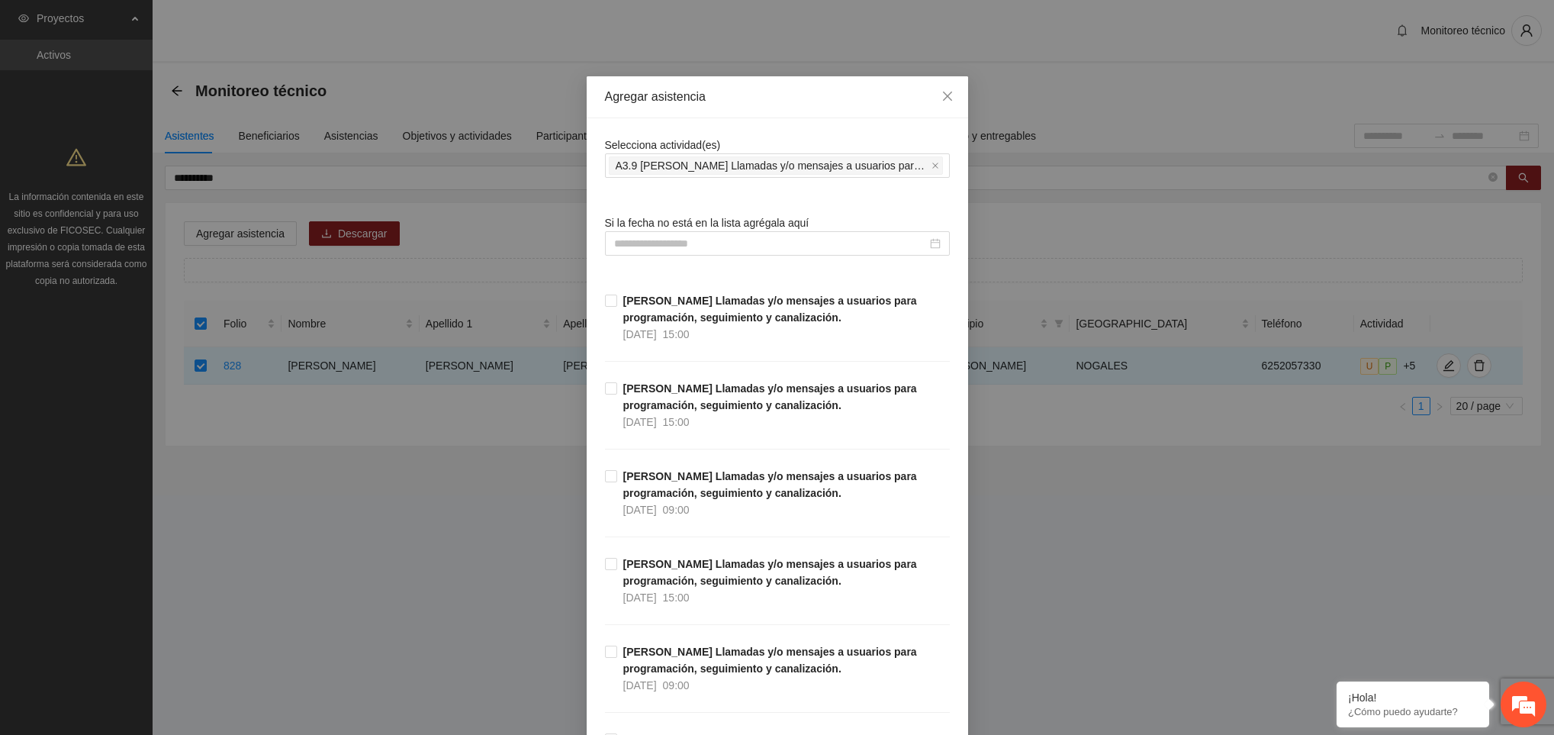
click at [697, 249] on input at bounding box center [770, 243] width 313 height 17
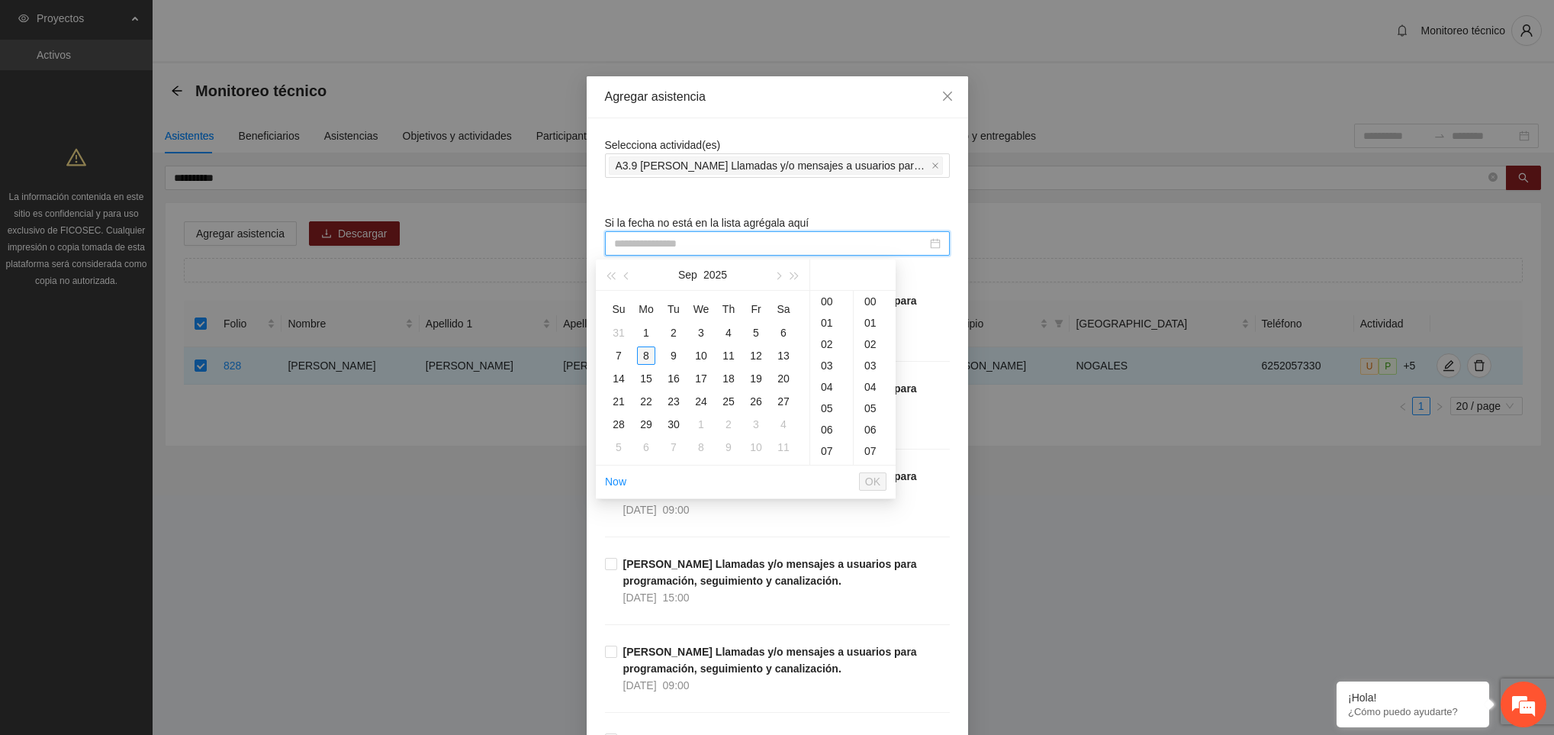
click at [644, 359] on div "8" at bounding box center [646, 355] width 18 height 18
click at [822, 319] on div "09" at bounding box center [831, 325] width 43 height 21
type input "**********"
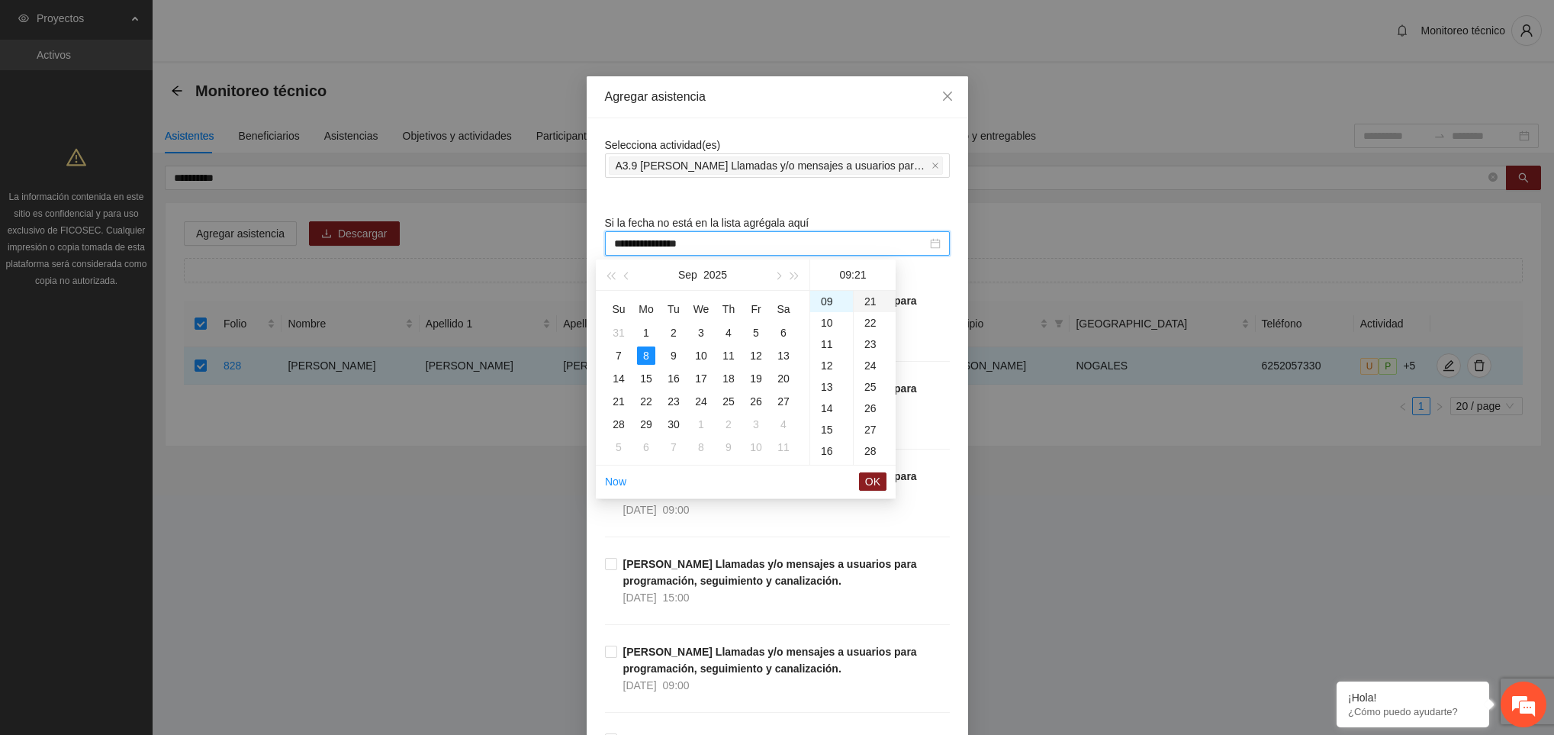
click at [874, 300] on div "21" at bounding box center [875, 301] width 42 height 21
click at [874, 487] on span "OK" at bounding box center [872, 481] width 15 height 17
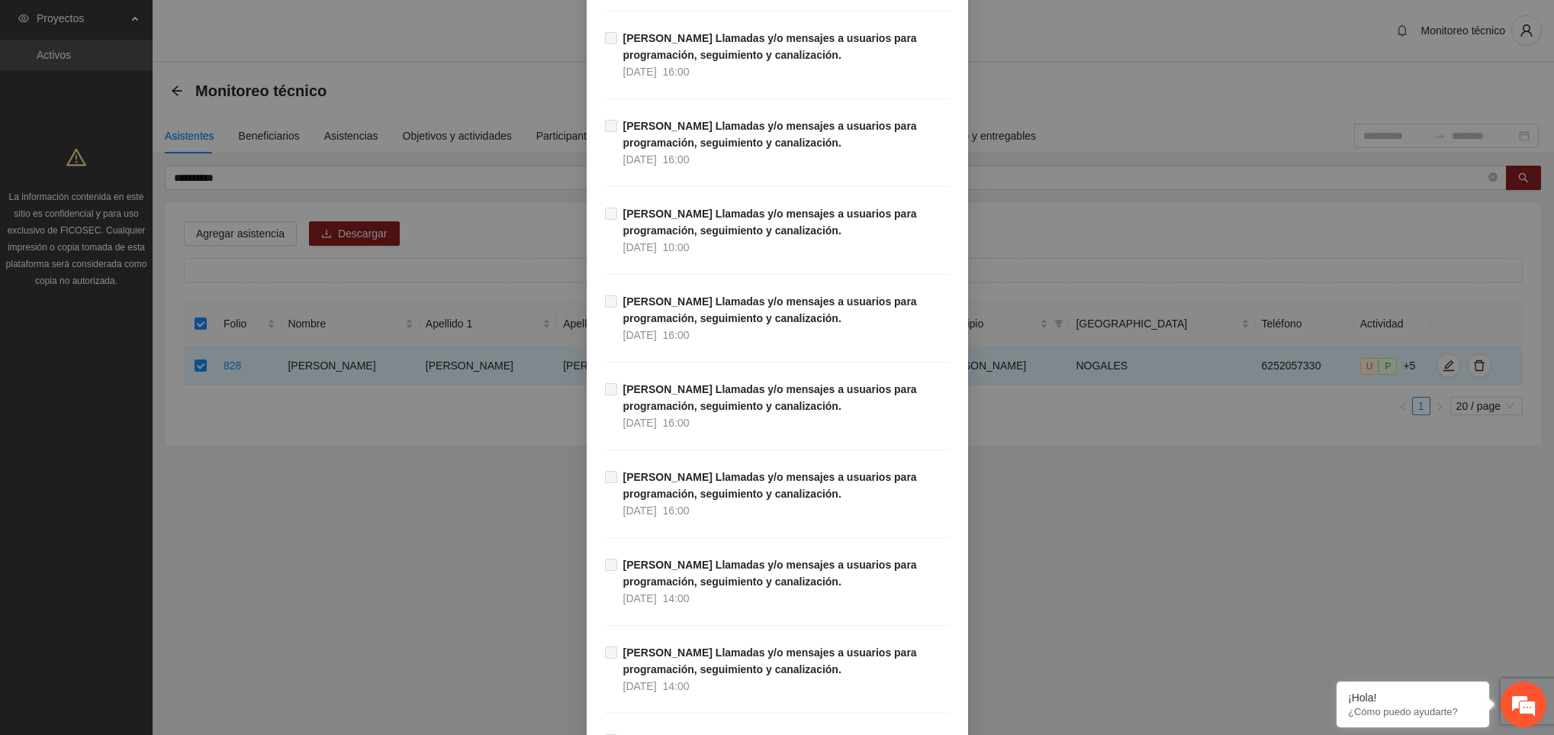
scroll to position [17201, 0]
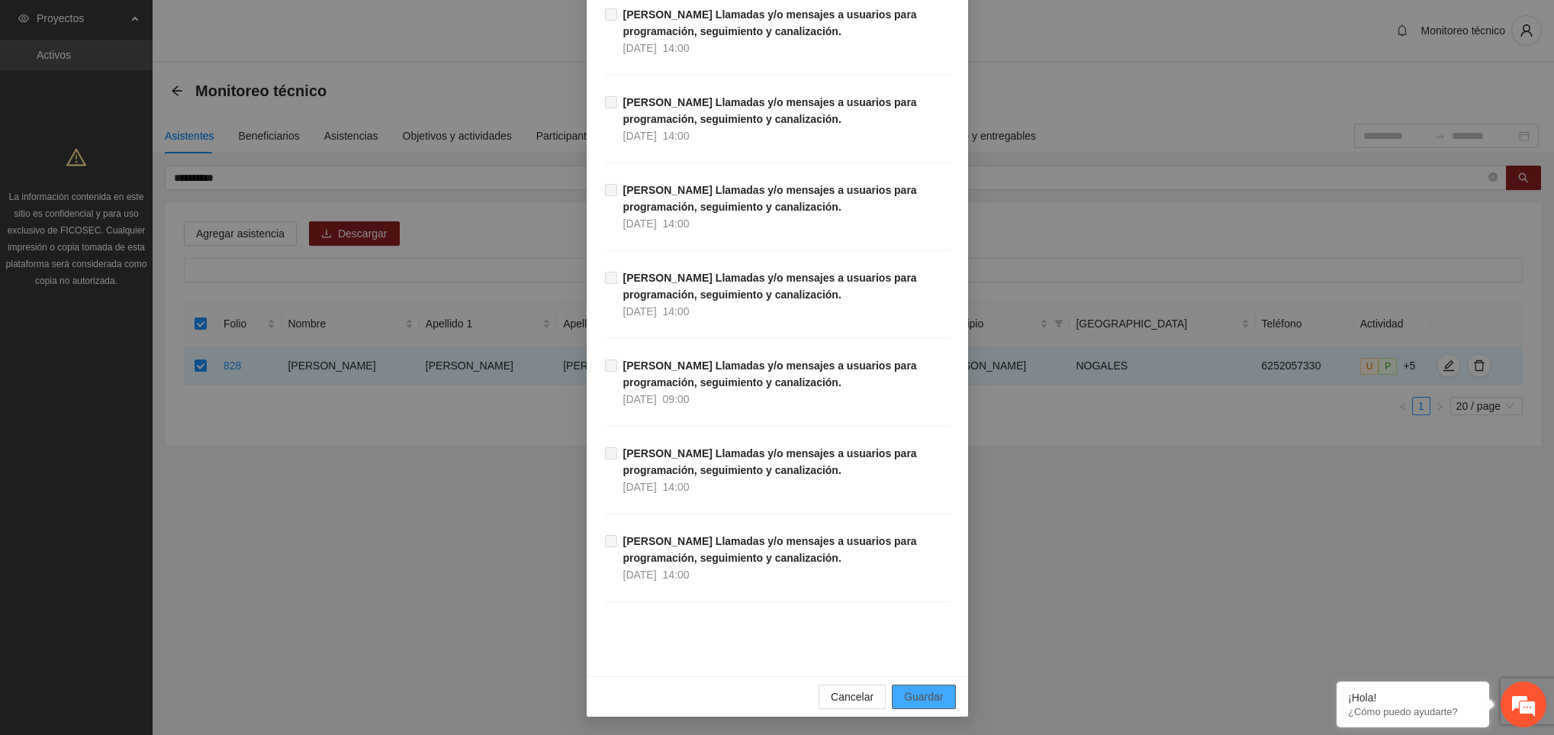
click at [913, 689] on span "Guardar" at bounding box center [923, 696] width 39 height 17
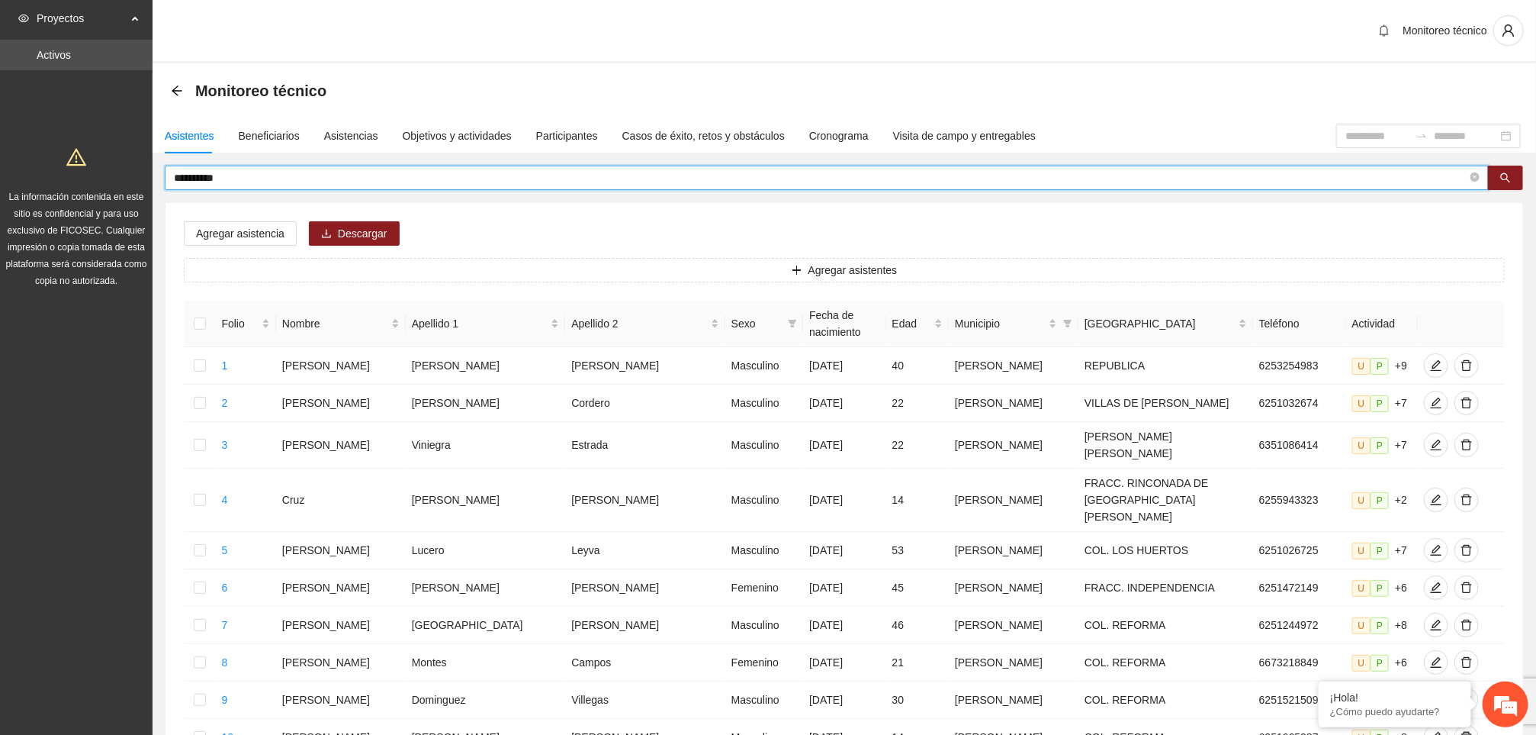
drag, startPoint x: 241, startPoint y: 181, endPoint x: 168, endPoint y: 181, distance: 73.2
click at [168, 181] on span "**********" at bounding box center [827, 178] width 1324 height 24
click at [209, 179] on input "text" at bounding box center [821, 177] width 1294 height 17
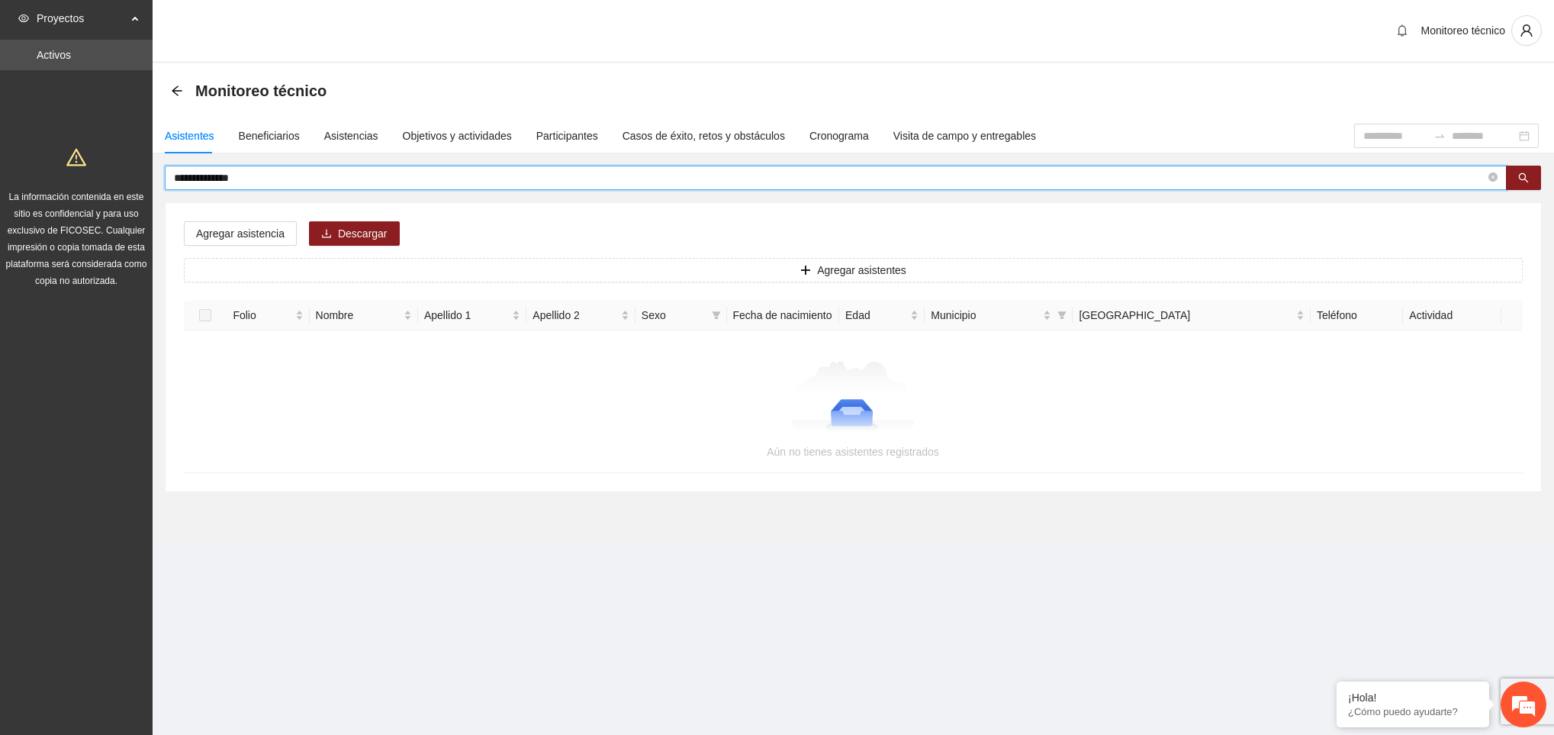
click at [186, 172] on input "**********" at bounding box center [829, 177] width 1311 height 17
type input "**********"
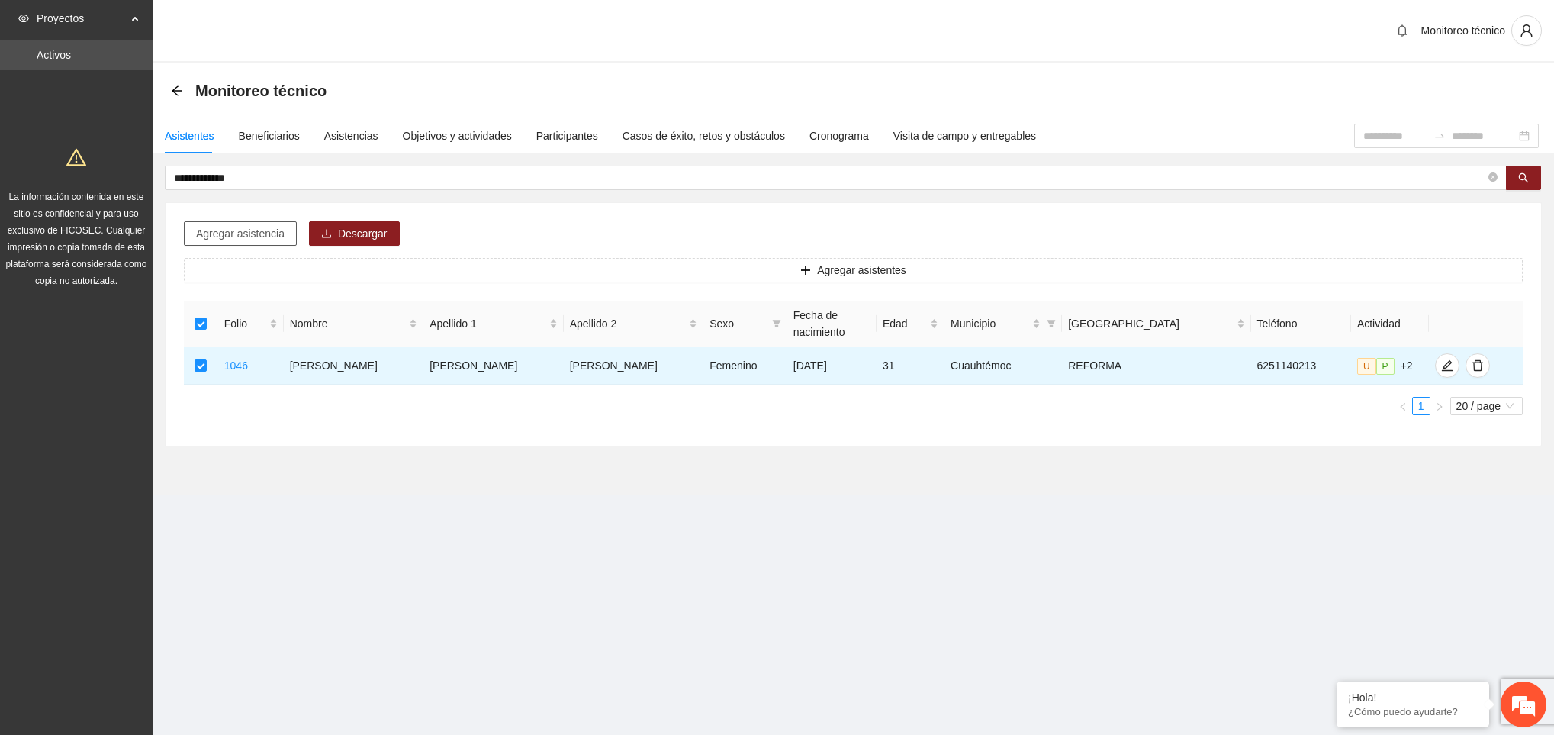
click at [262, 246] on button "Agregar asistencia" at bounding box center [240, 233] width 113 height 24
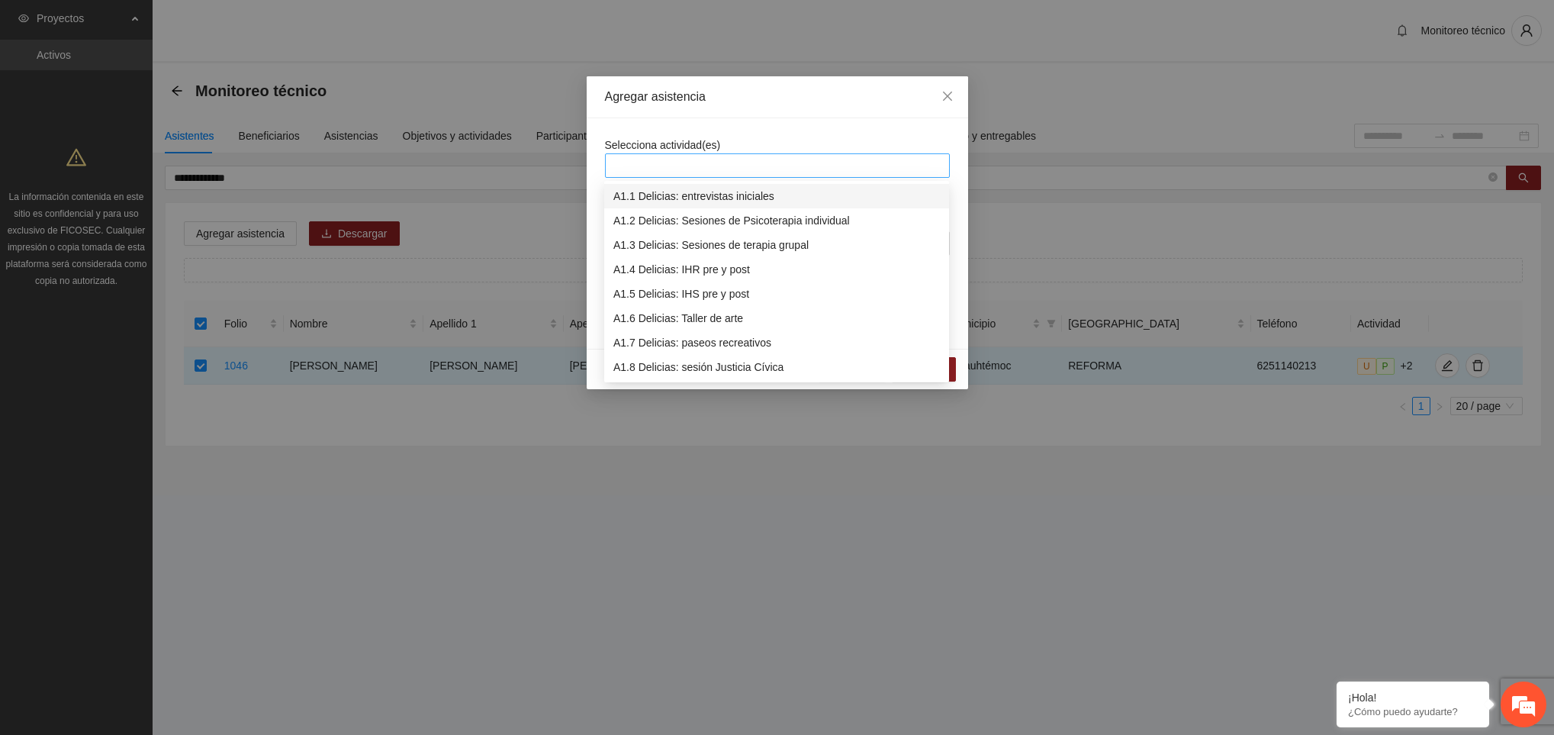
click at [687, 159] on div at bounding box center [777, 165] width 337 height 18
click at [732, 321] on div "A3.9 [PERSON_NAME] Llamadas y/o mensajes a usuarios para programación, seguimie…" at bounding box center [776, 318] width 327 height 17
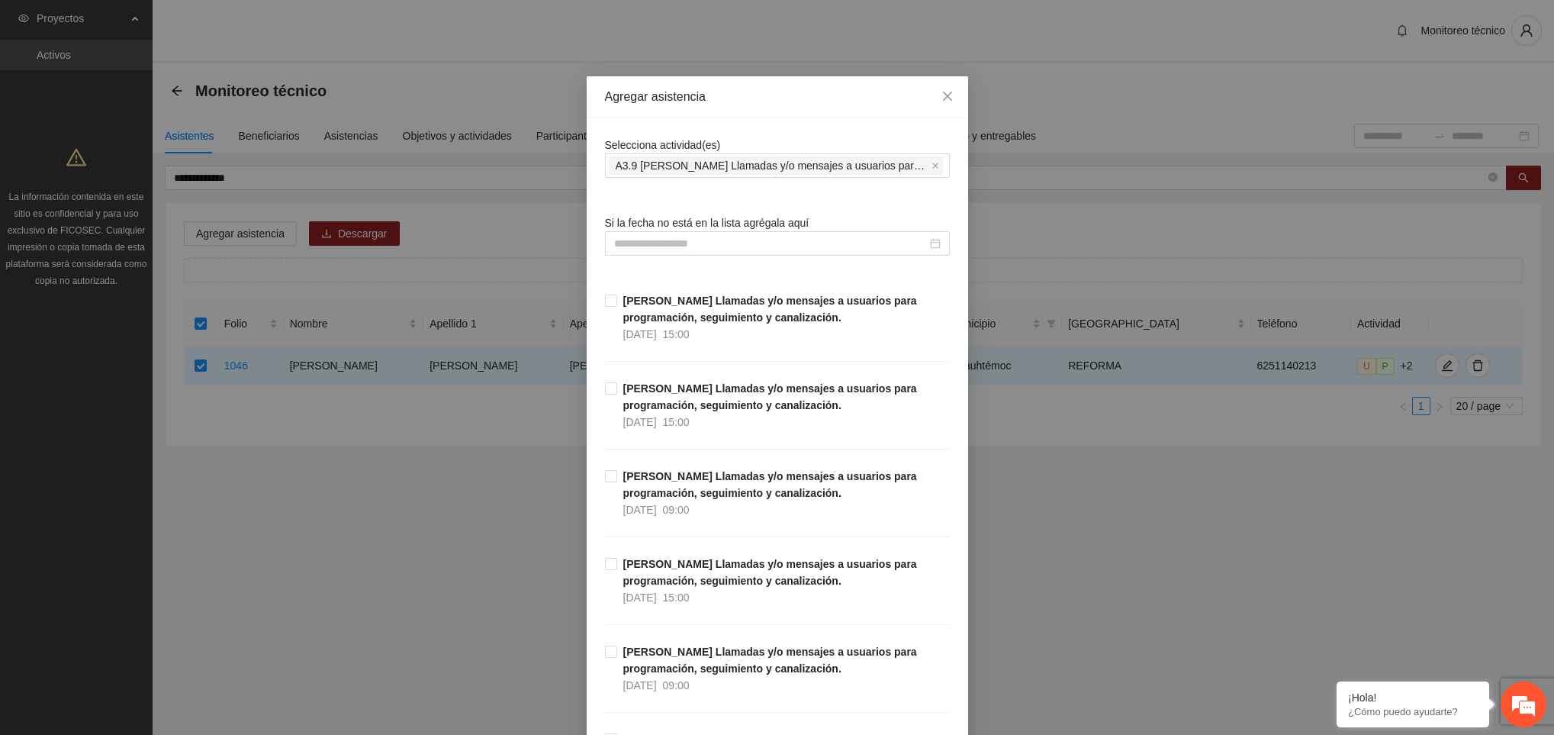
click at [707, 241] on input at bounding box center [770, 243] width 313 height 17
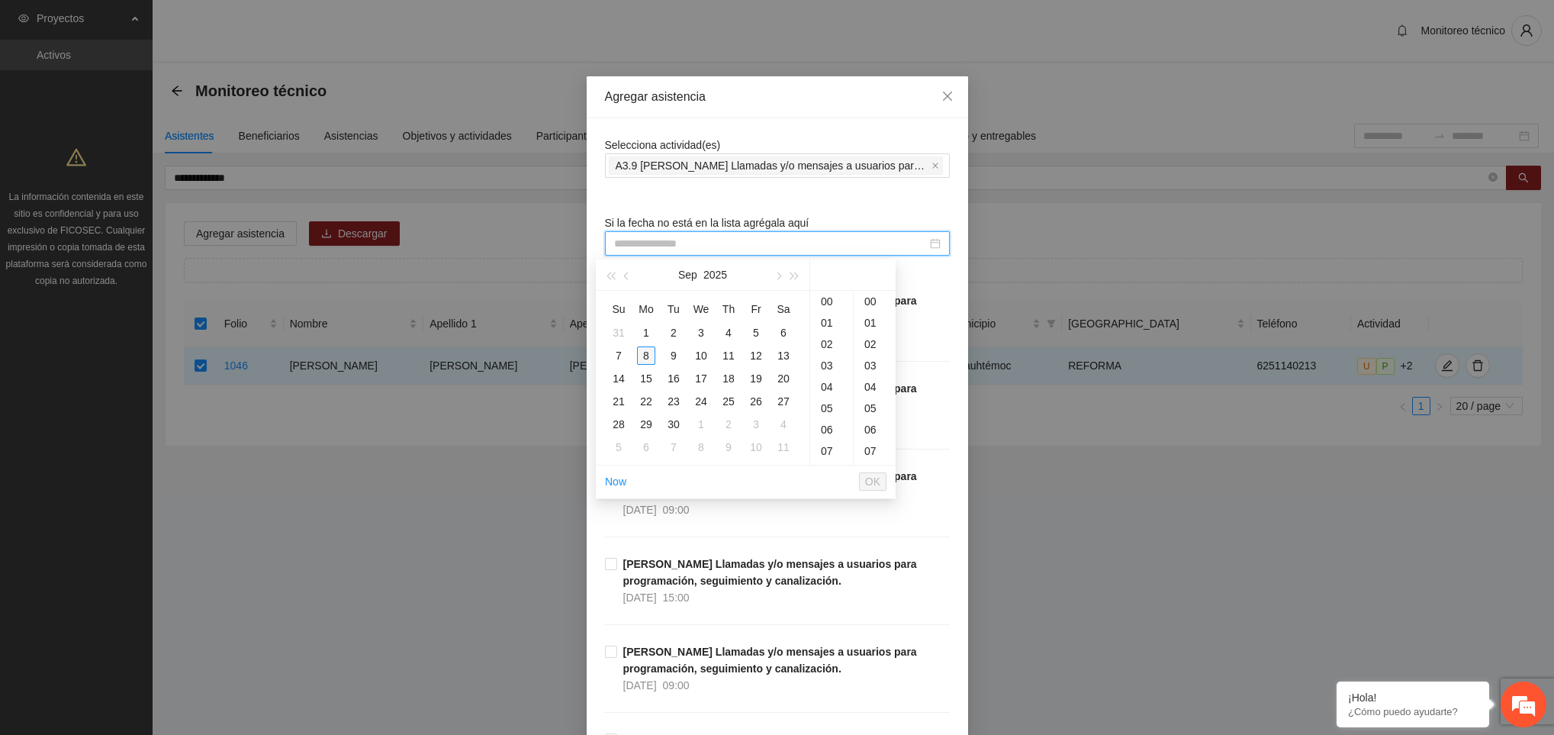
click at [648, 352] on div "8" at bounding box center [646, 355] width 18 height 18
click at [829, 320] on div "09" at bounding box center [831, 325] width 43 height 21
click at [873, 350] on div "23" at bounding box center [875, 343] width 42 height 21
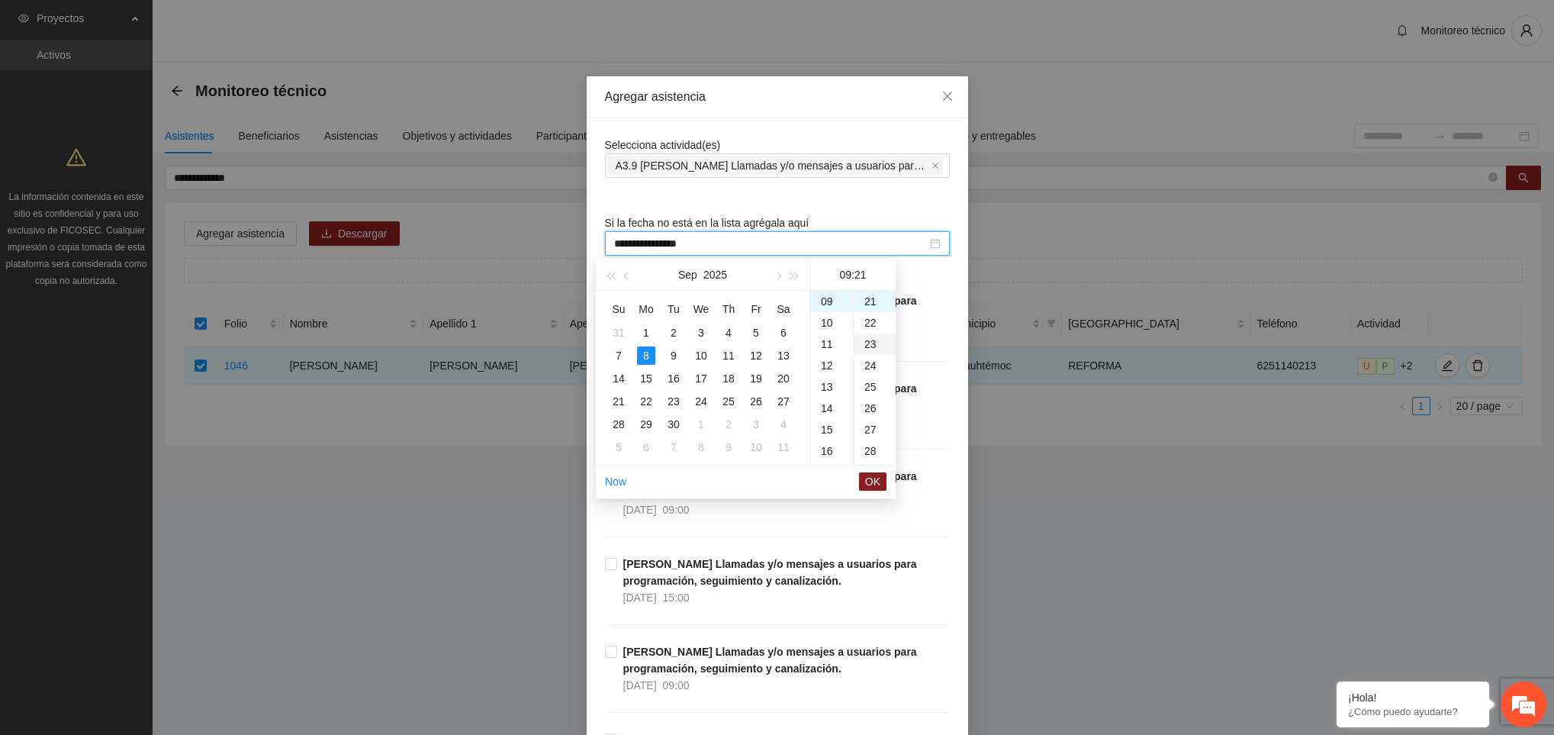
type input "**********"
click at [873, 486] on span "OK" at bounding box center [872, 481] width 15 height 17
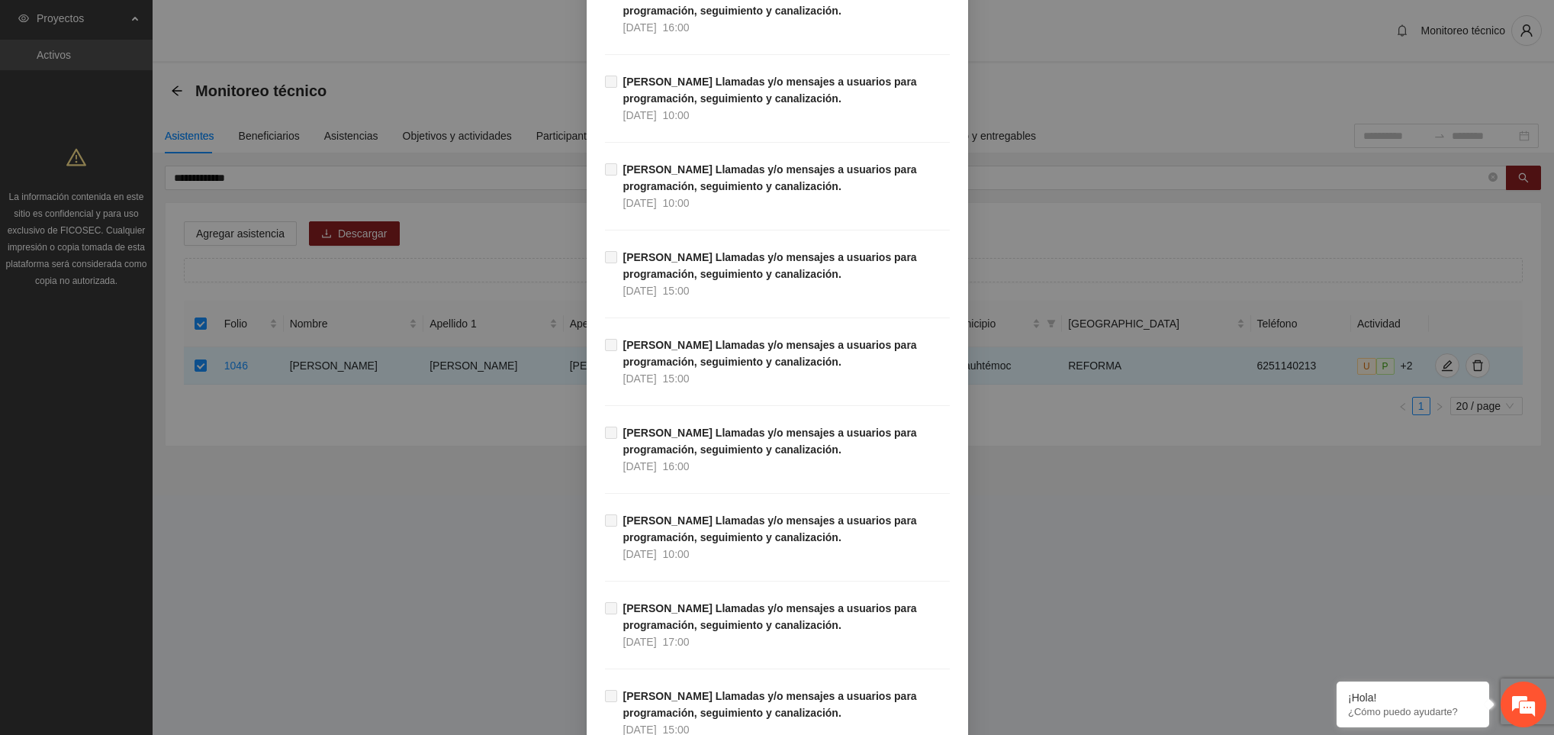
scroll to position [17201, 0]
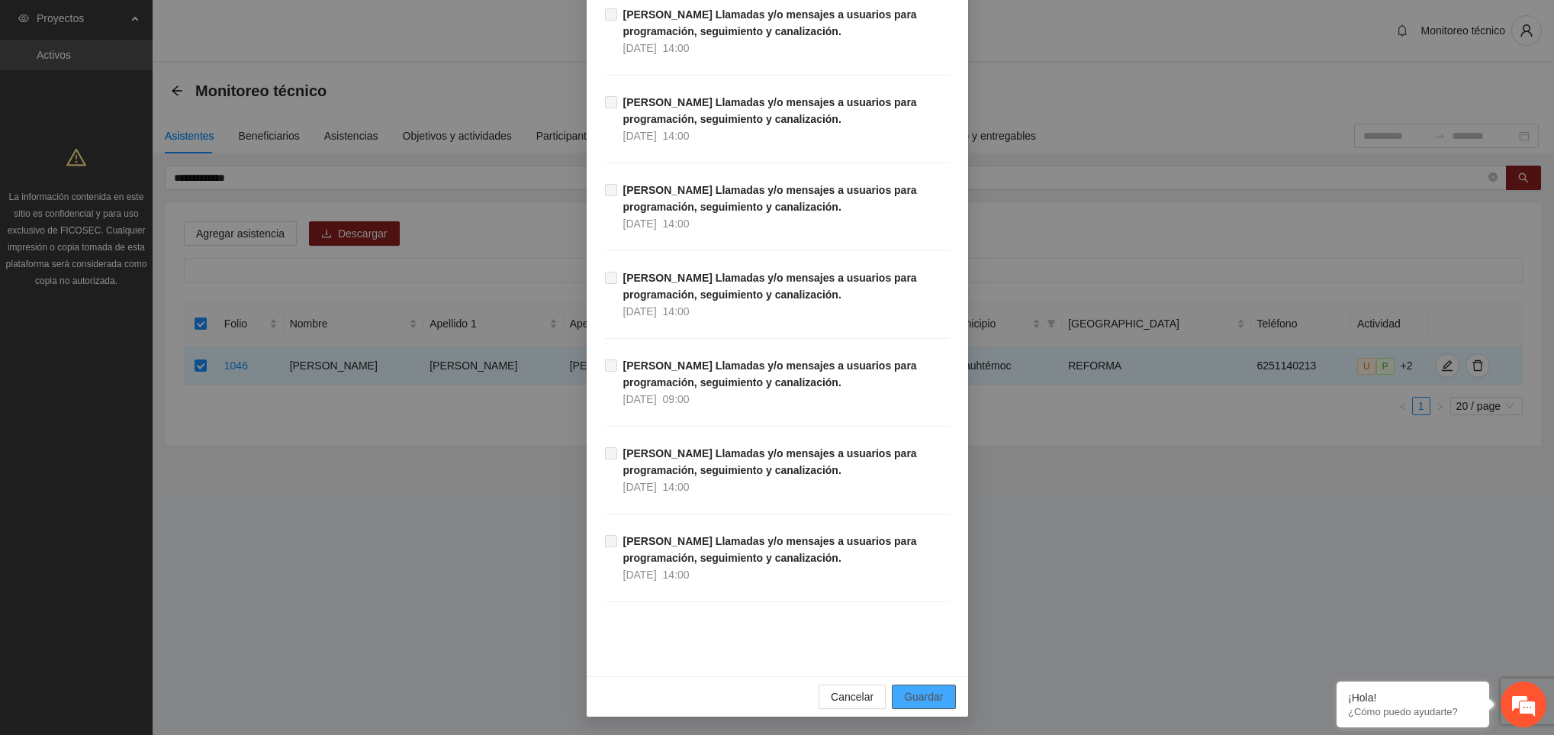
click at [907, 699] on span "Guardar" at bounding box center [923, 696] width 39 height 17
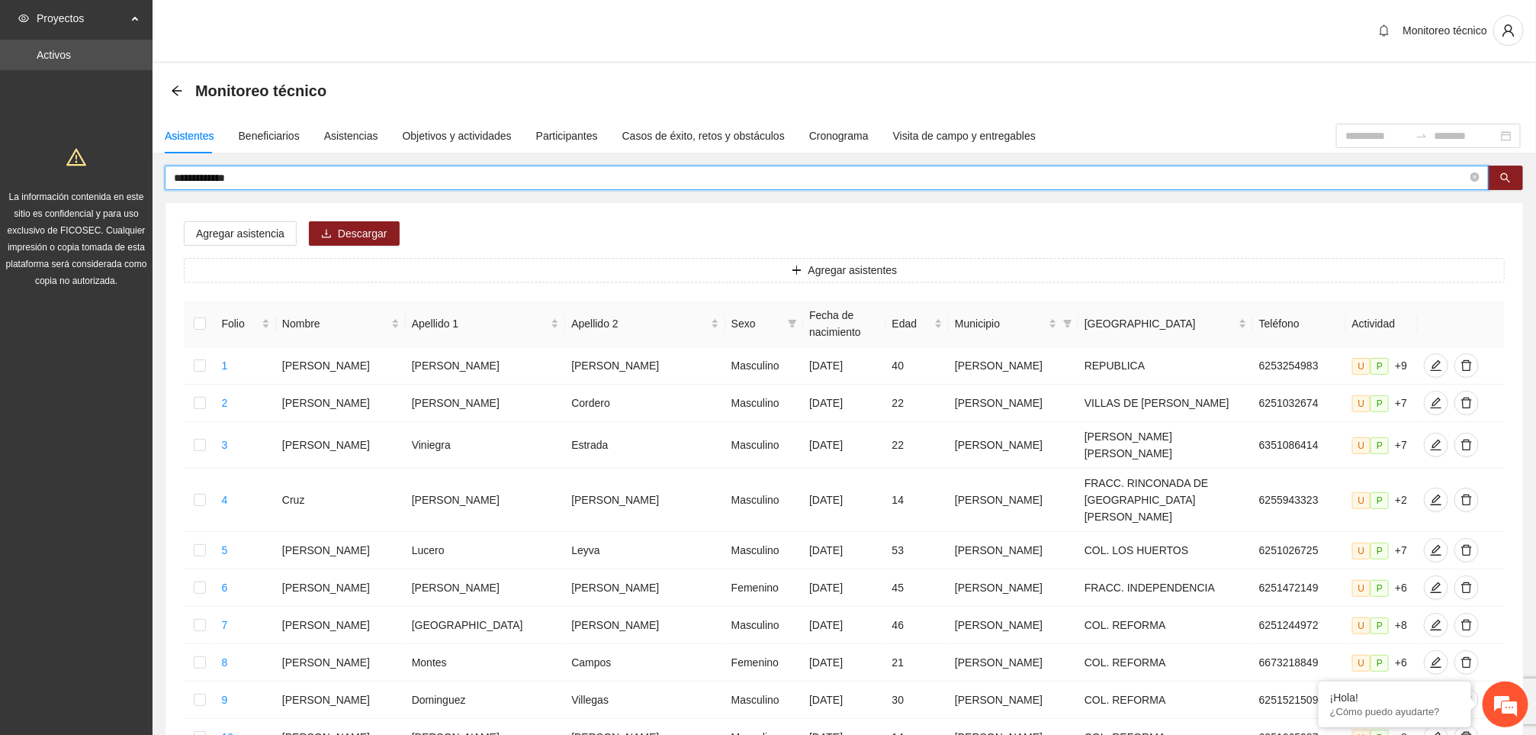
drag, startPoint x: 275, startPoint y: 182, endPoint x: 111, endPoint y: 190, distance: 164.2
click at [111, 190] on section "**********" at bounding box center [768, 660] width 1536 height 1320
type input "**********"
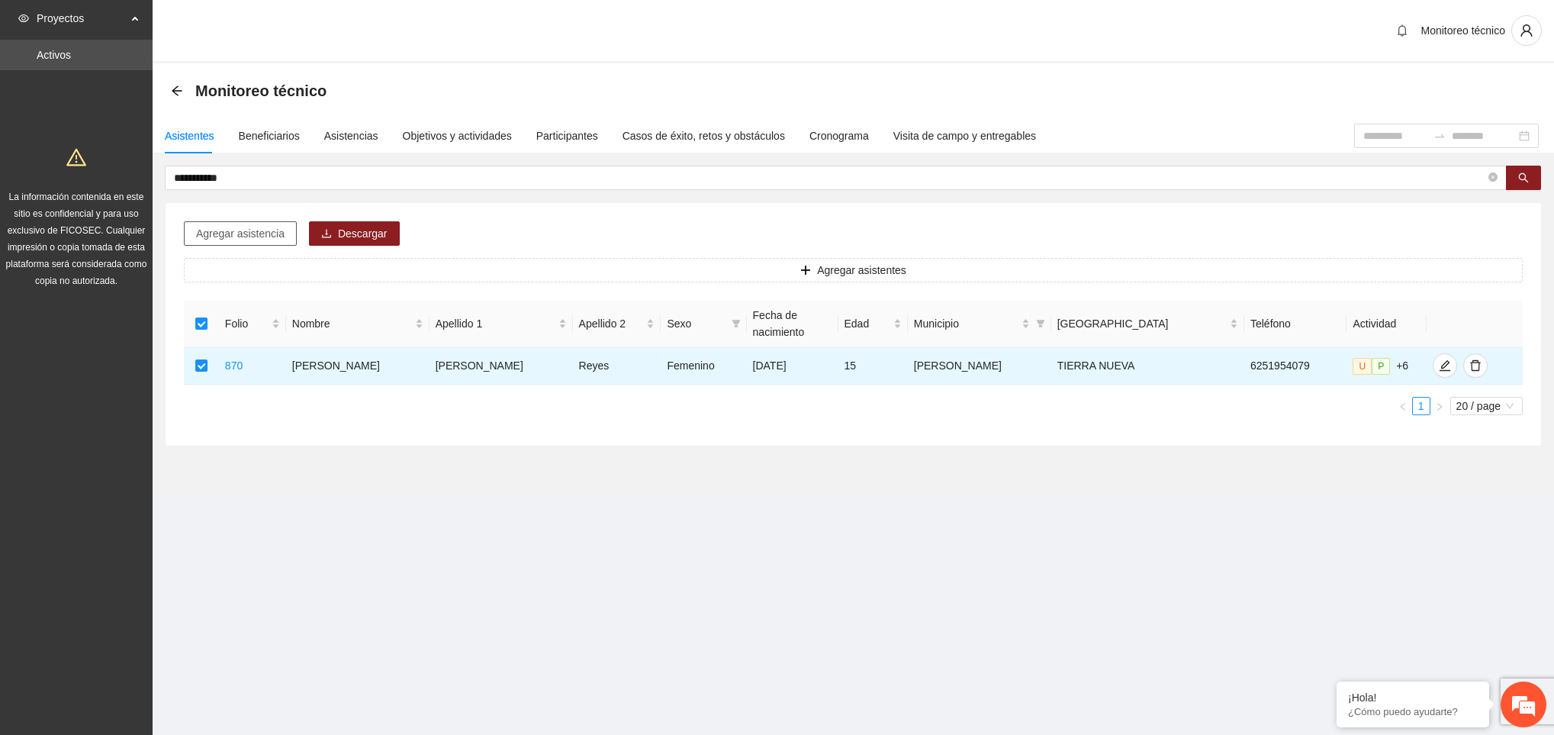
click at [252, 242] on span "Agregar asistencia" at bounding box center [240, 233] width 88 height 17
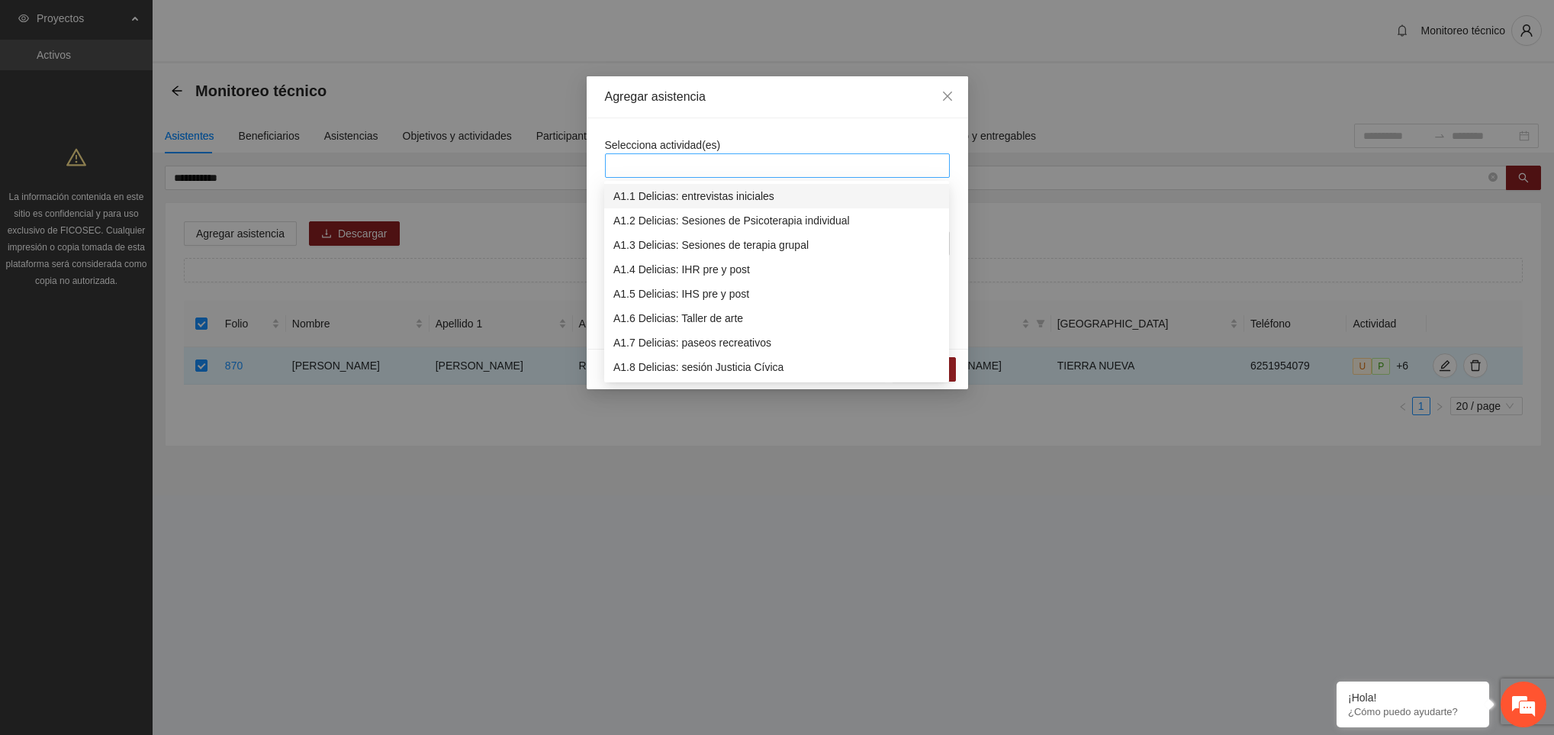
click at [642, 176] on div at bounding box center [777, 165] width 345 height 24
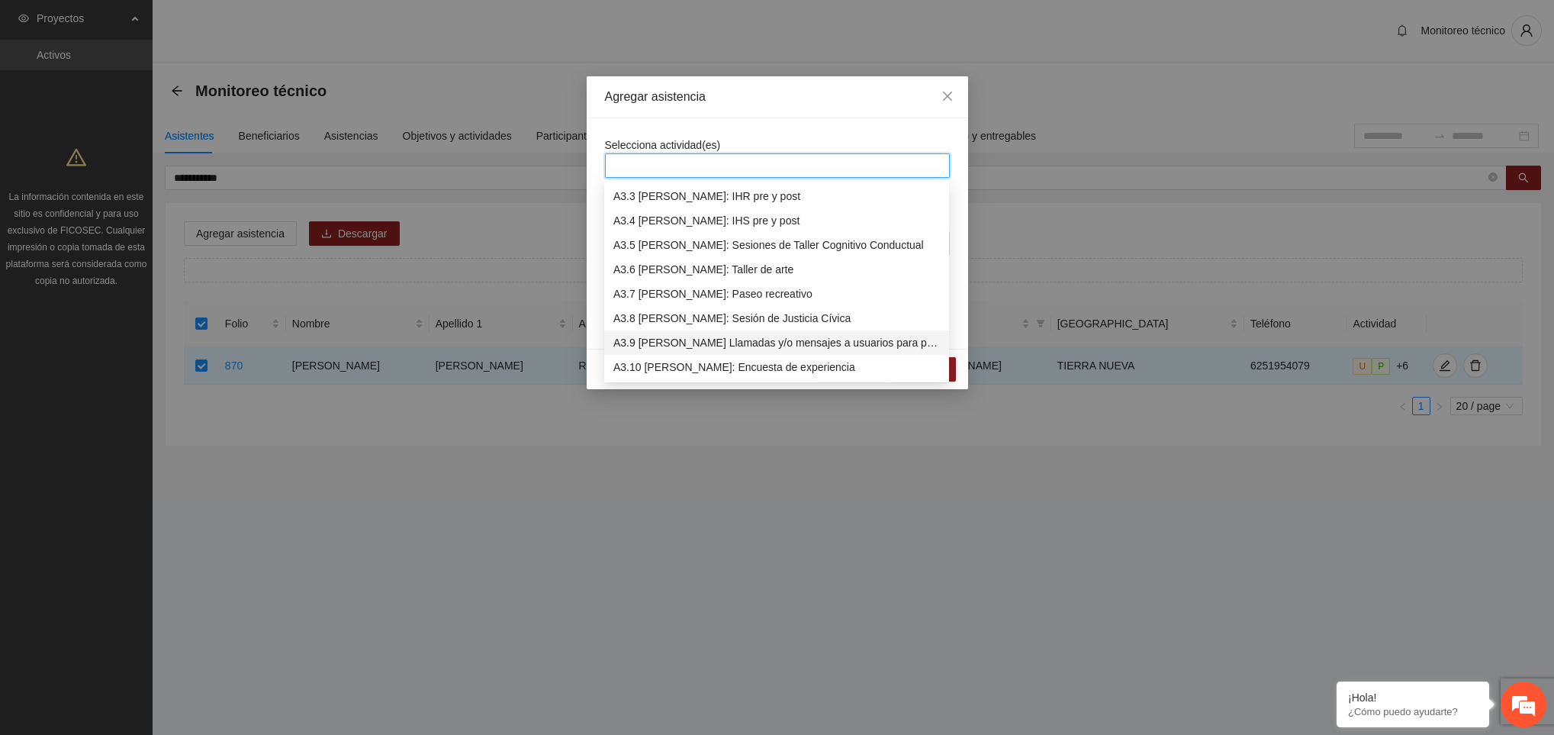
click at [668, 344] on div "A3.9 [PERSON_NAME] Llamadas y/o mensajes a usuarios para programación, seguimie…" at bounding box center [776, 342] width 327 height 17
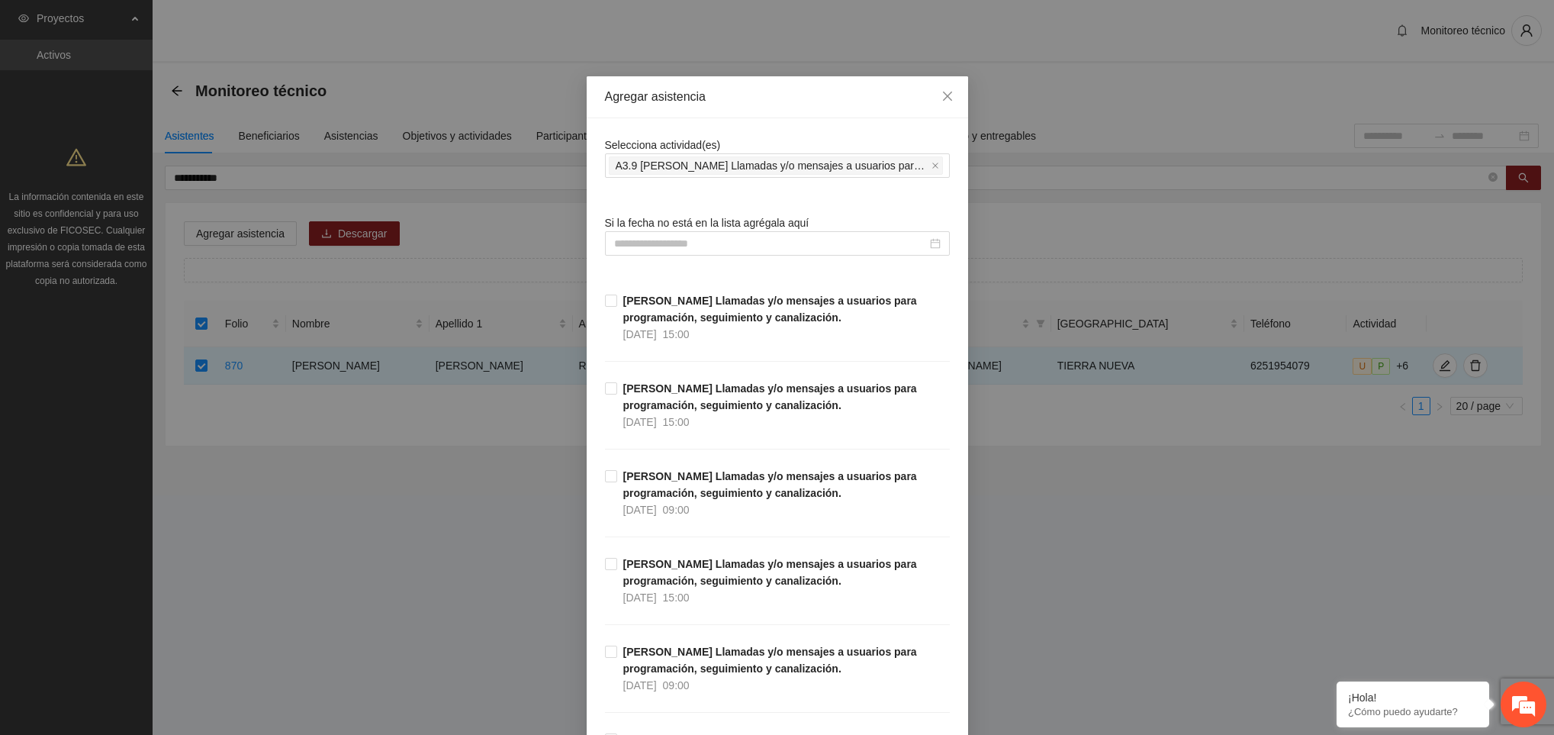
click at [696, 249] on input at bounding box center [770, 243] width 313 height 17
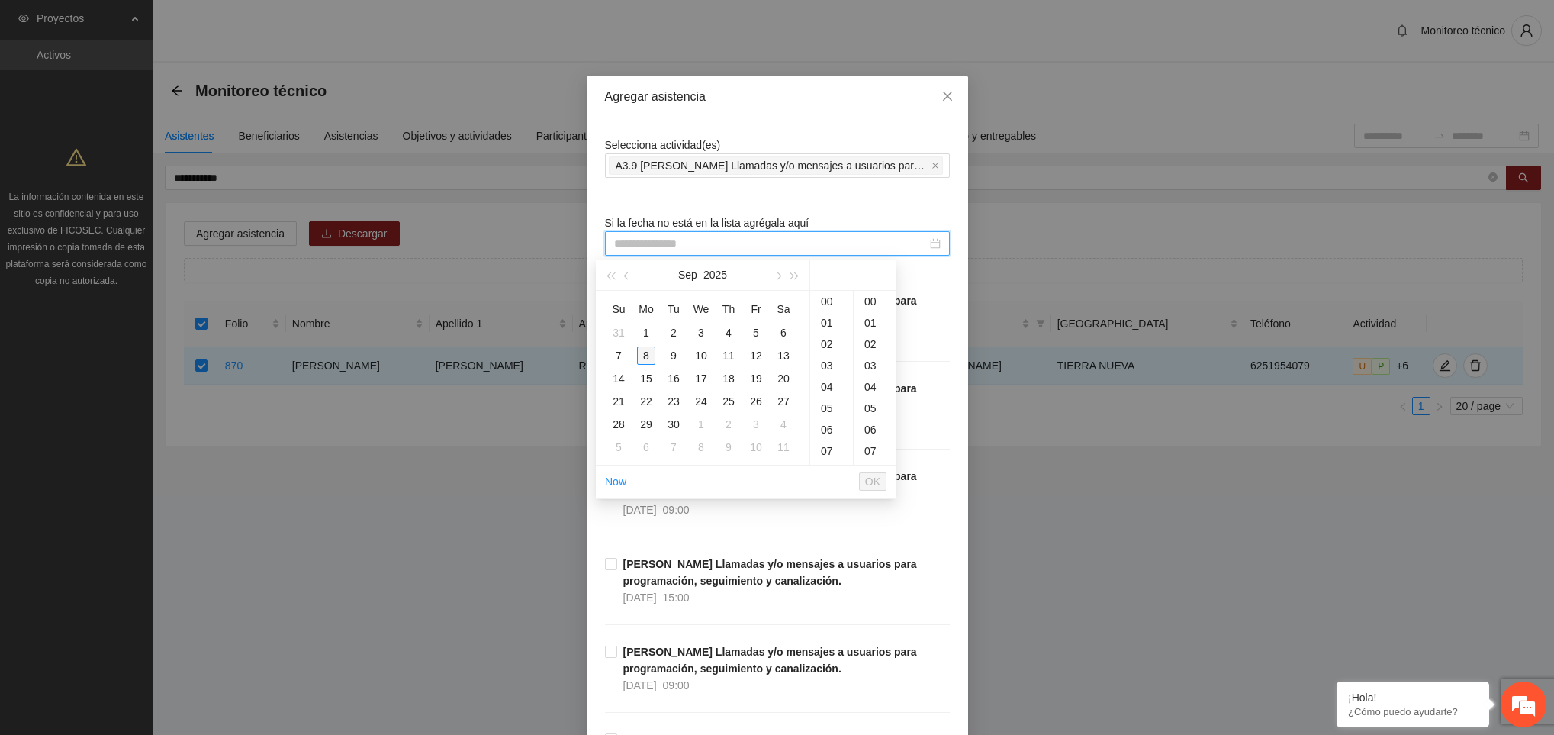
click at [641, 362] on div "8" at bounding box center [646, 355] width 18 height 18
click at [827, 332] on div "09" at bounding box center [831, 325] width 43 height 21
click at [870, 348] on div "24" at bounding box center [875, 343] width 42 height 21
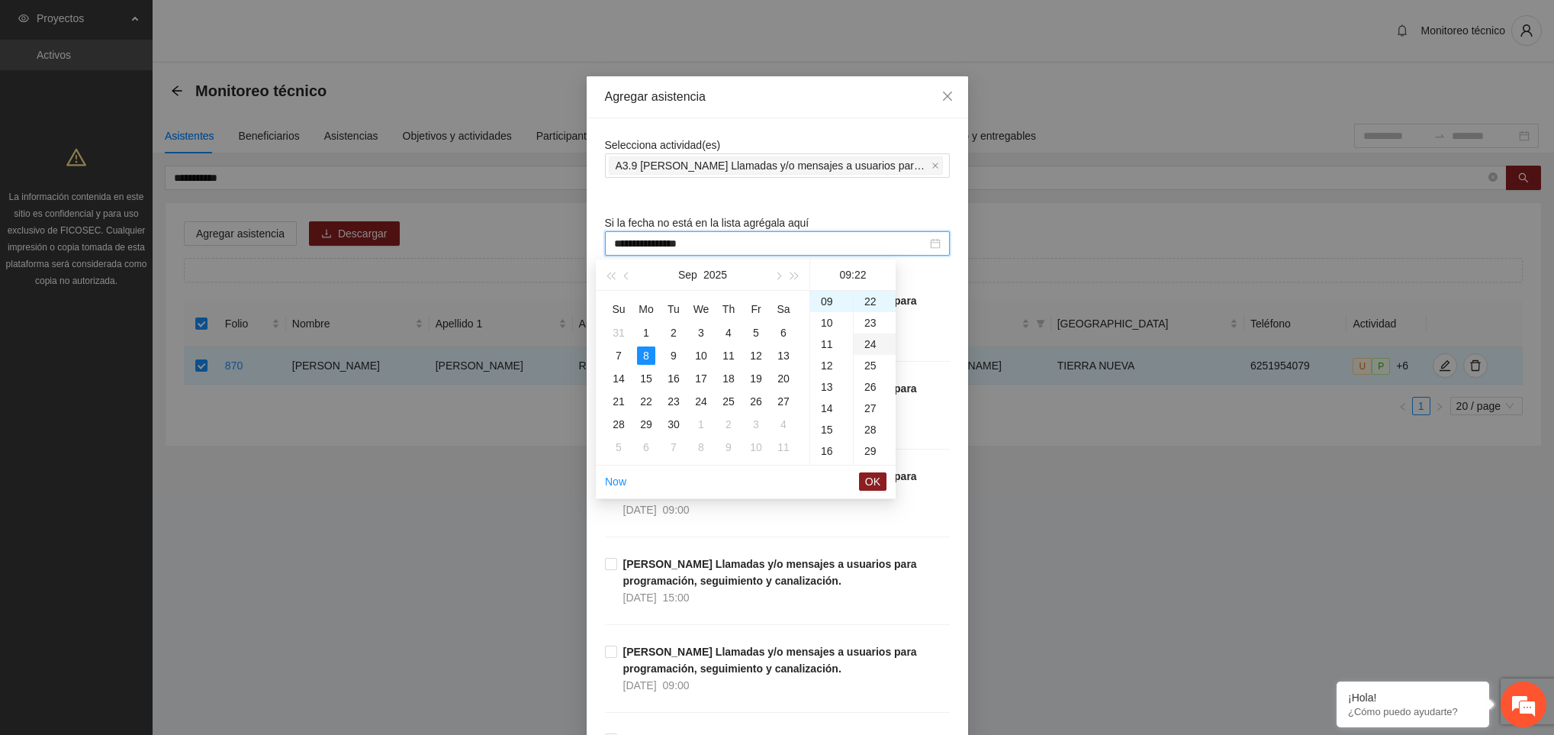
type input "**********"
click at [872, 485] on span "OK" at bounding box center [872, 481] width 15 height 17
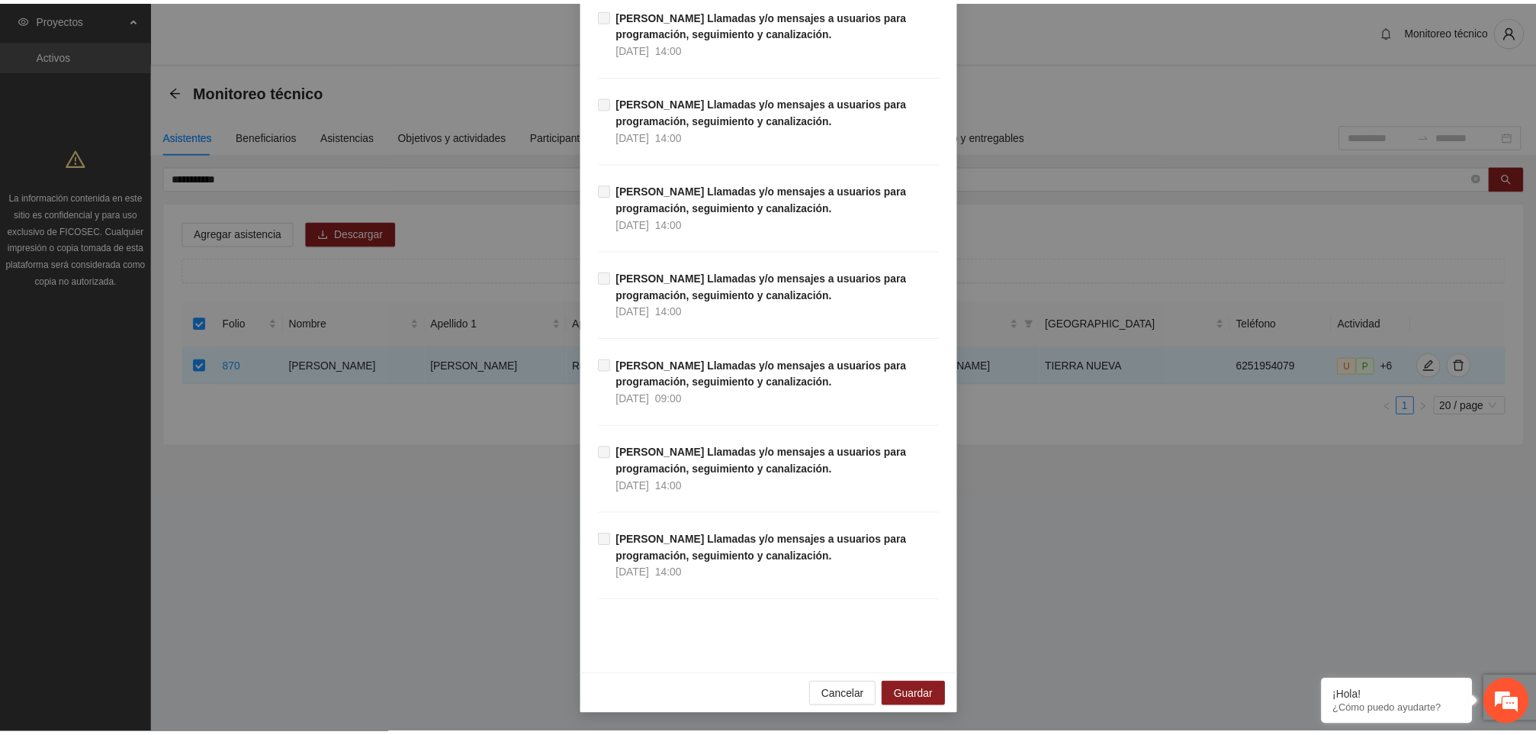
scroll to position [17201, 0]
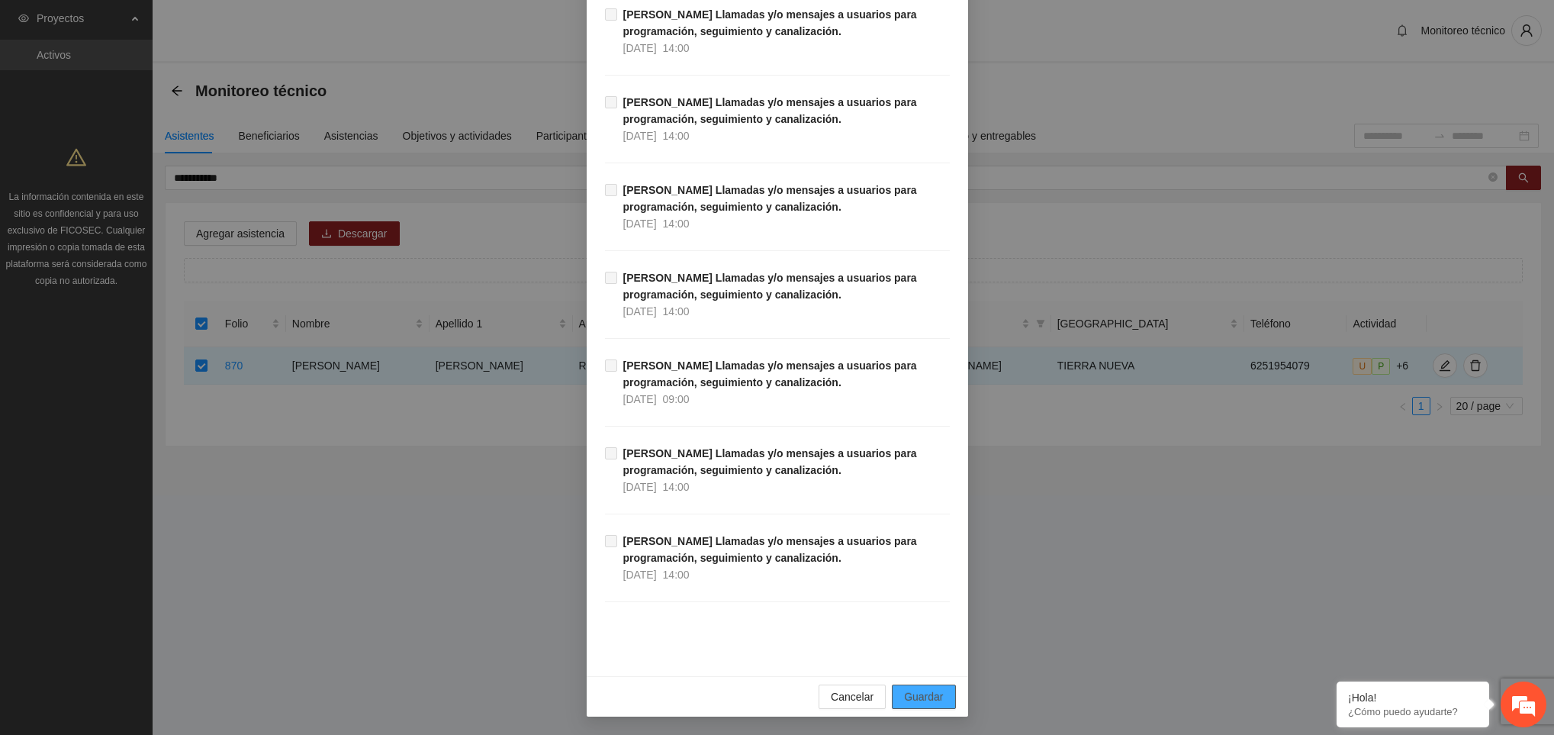
click at [920, 693] on span "Guardar" at bounding box center [923, 696] width 39 height 17
